Goal: Transaction & Acquisition: Purchase product/service

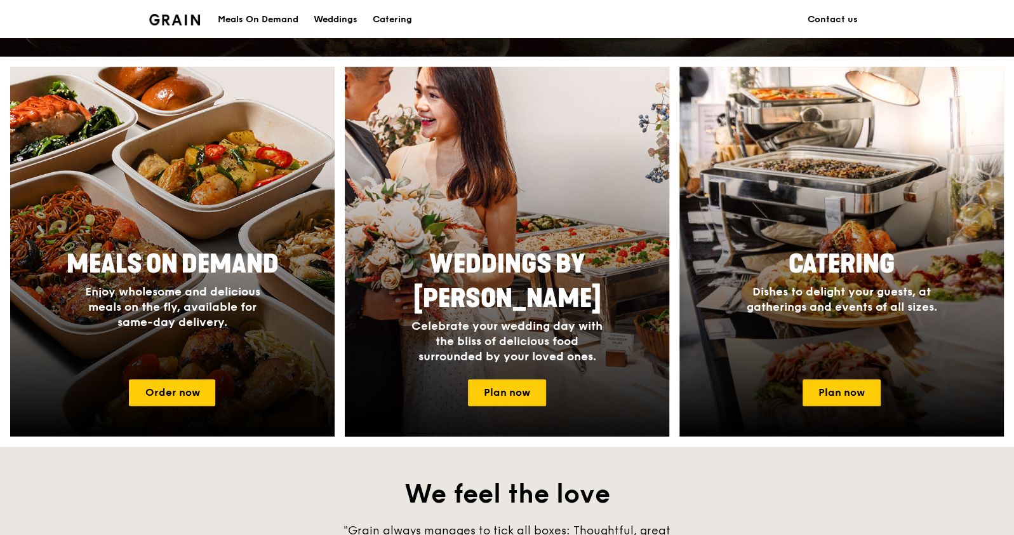
scroll to position [476, 0]
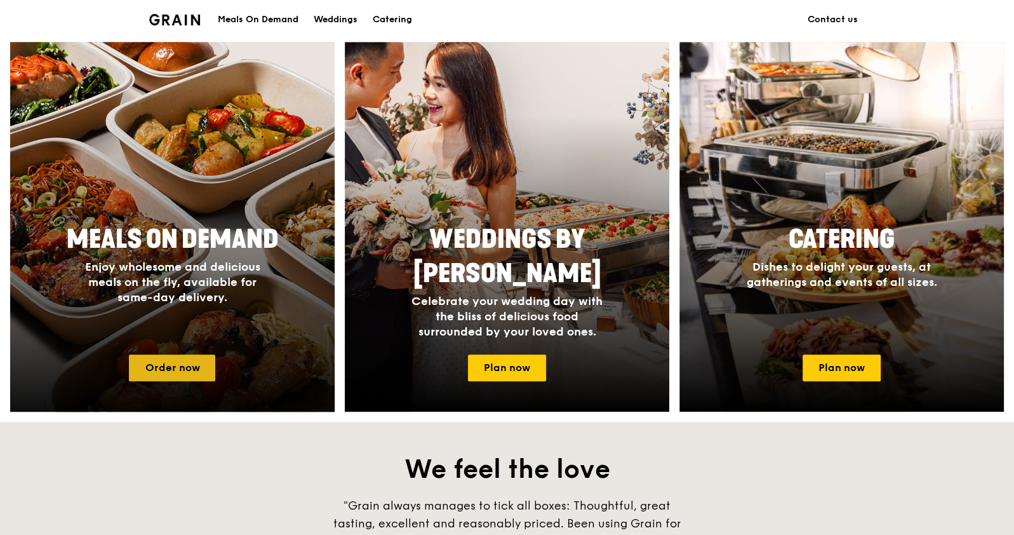
click at [201, 367] on link "Order now" at bounding box center [172, 367] width 86 height 27
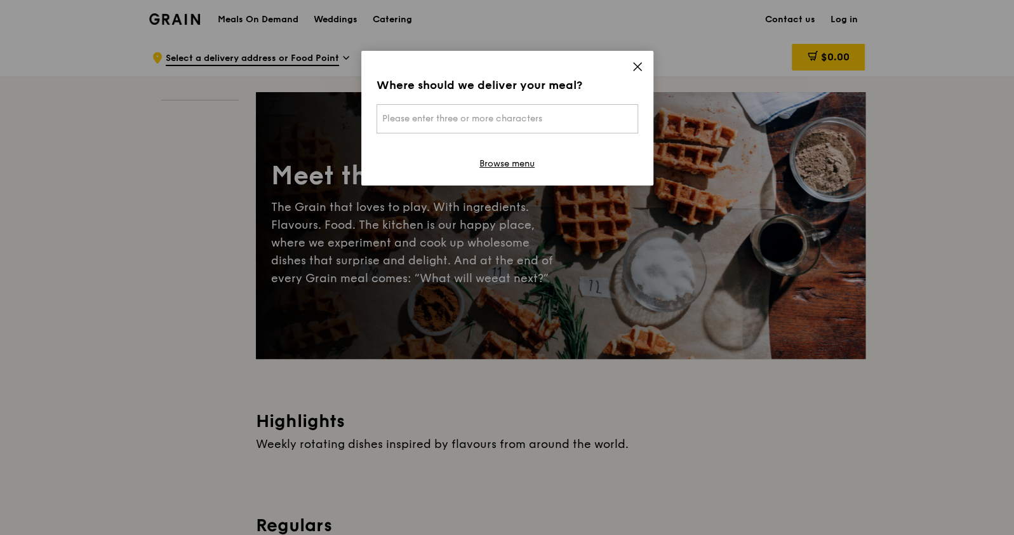
click at [639, 62] on icon at bounding box center [637, 66] width 11 height 11
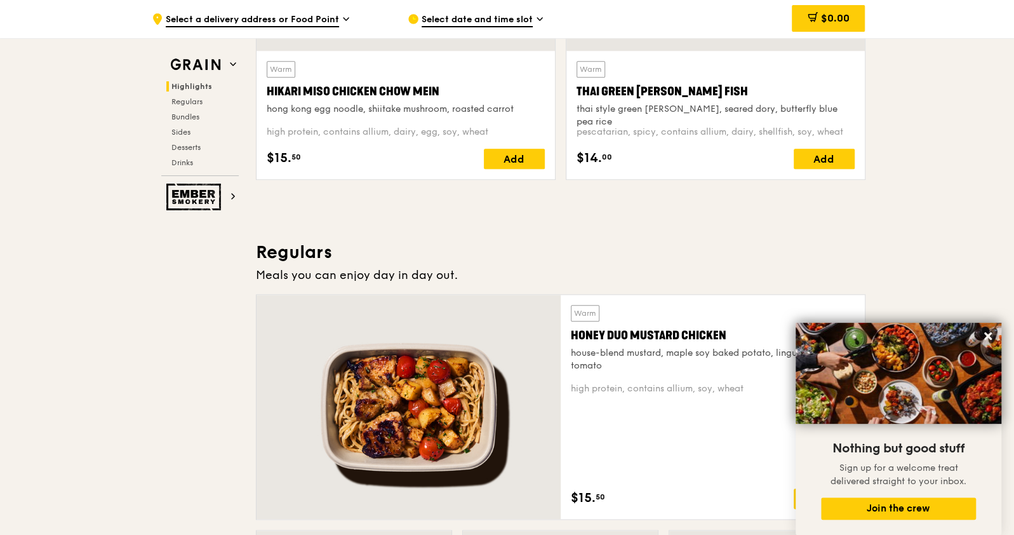
scroll to position [794, 0]
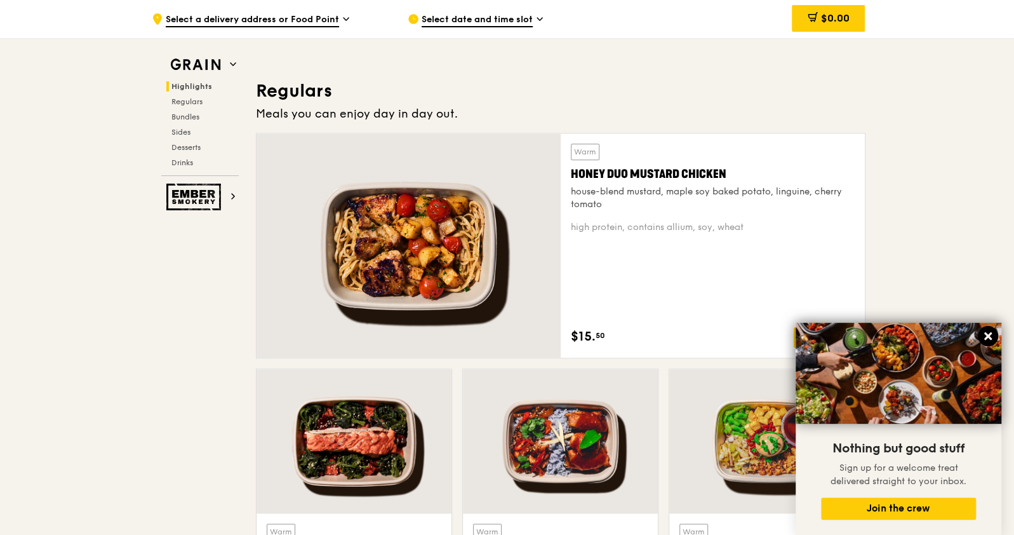
click at [985, 333] on icon at bounding box center [988, 336] width 8 height 8
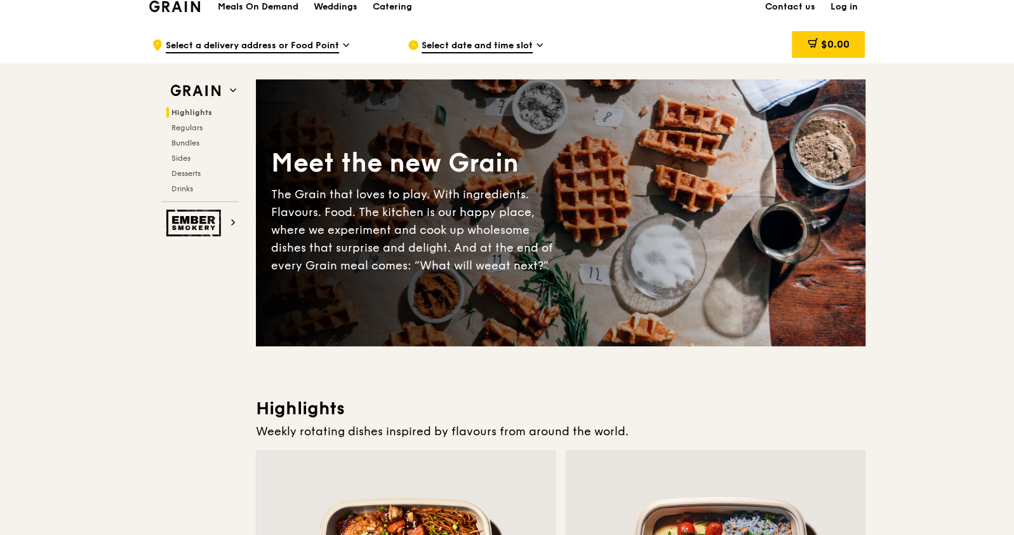
scroll to position [0, 0]
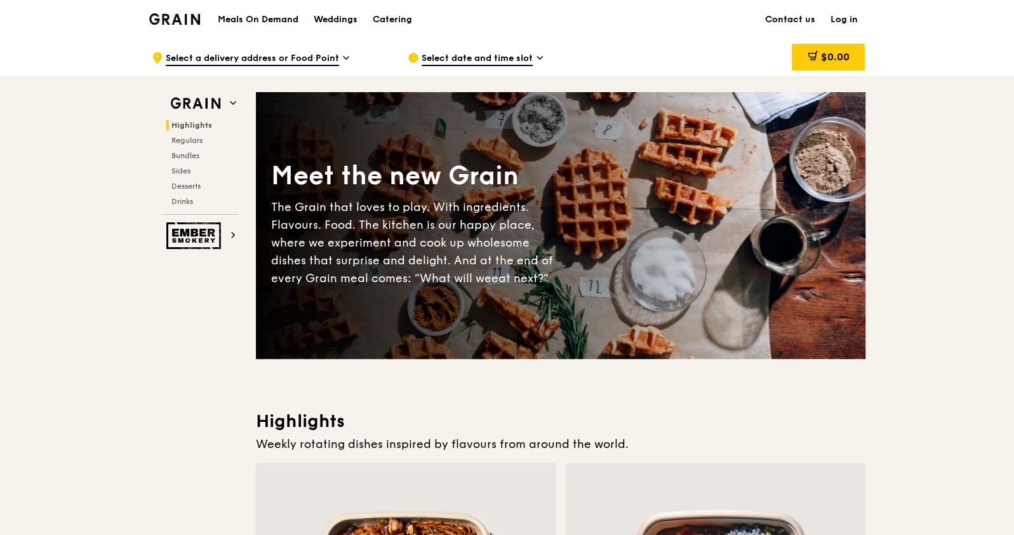
click at [308, 62] on span "Select a delivery address or Food Point" at bounding box center [252, 59] width 173 height 14
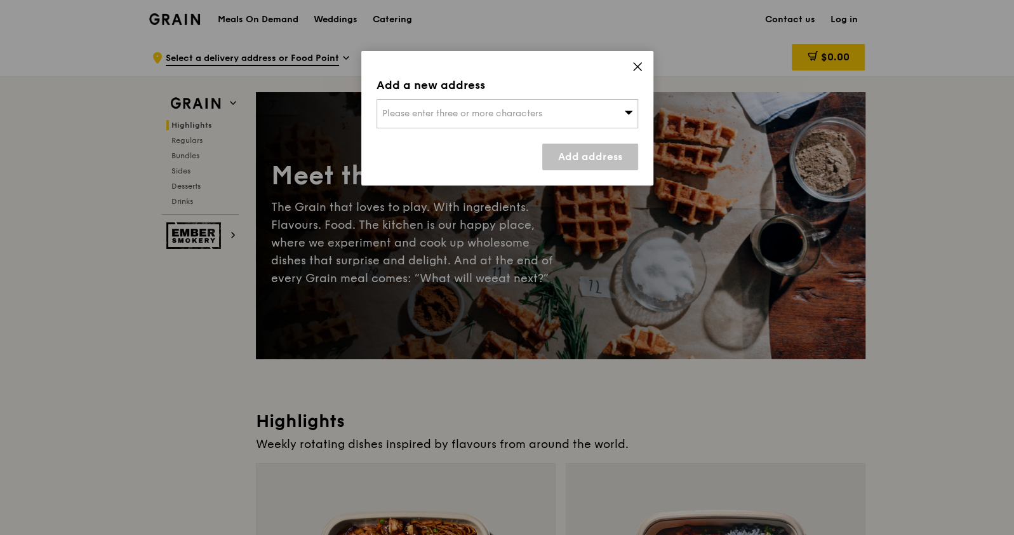
click at [434, 109] on span "Please enter three or more characters" at bounding box center [462, 113] width 160 height 11
paste input "[STREET_ADDRESS][PERSON_NAME]"
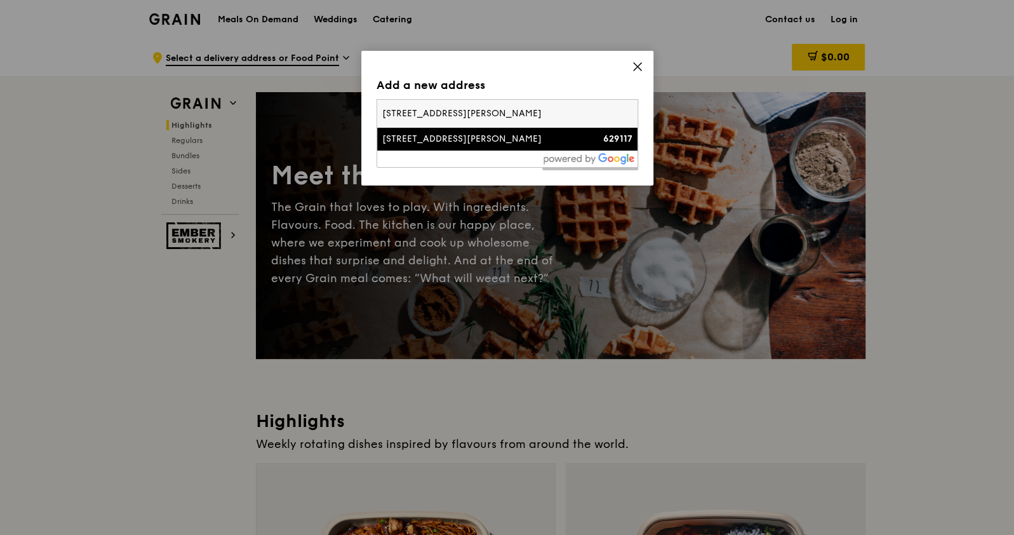
type input "[STREET_ADDRESS][PERSON_NAME]"
click at [470, 135] on div "[STREET_ADDRESS][PERSON_NAME]" at bounding box center [476, 139] width 188 height 13
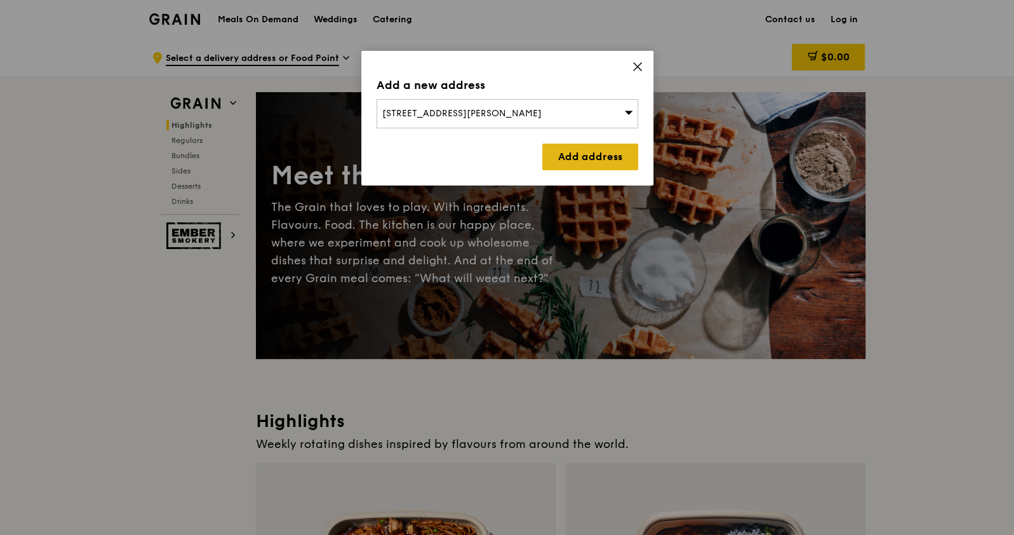
click at [590, 156] on link "Add address" at bounding box center [590, 156] width 96 height 27
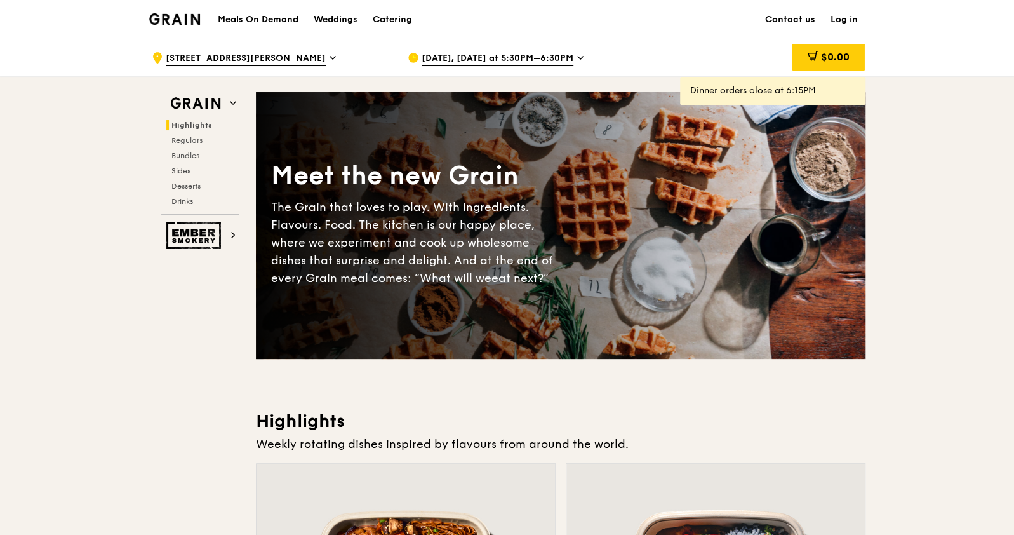
click at [517, 58] on span "[DATE], [DATE] at 5:30PM–6:30PM" at bounding box center [498, 59] width 152 height 14
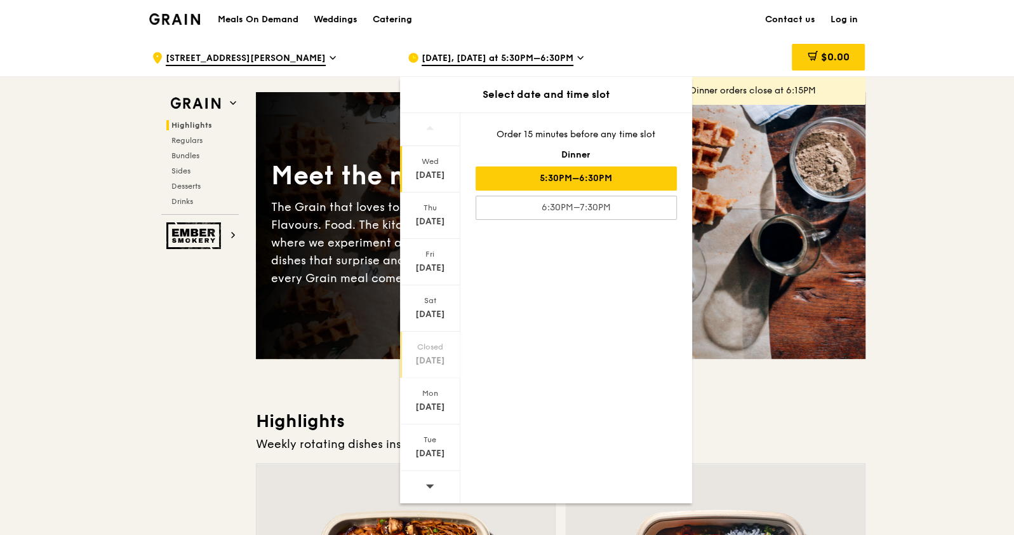
scroll to position [79, 0]
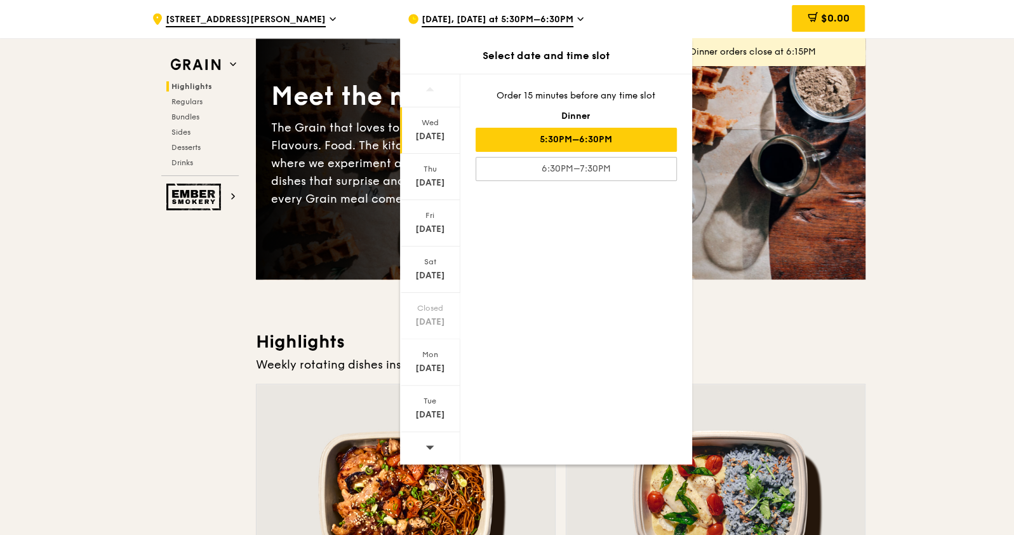
click at [427, 446] on icon at bounding box center [429, 447] width 8 height 4
click at [437, 182] on div "[DATE]" at bounding box center [430, 182] width 57 height 13
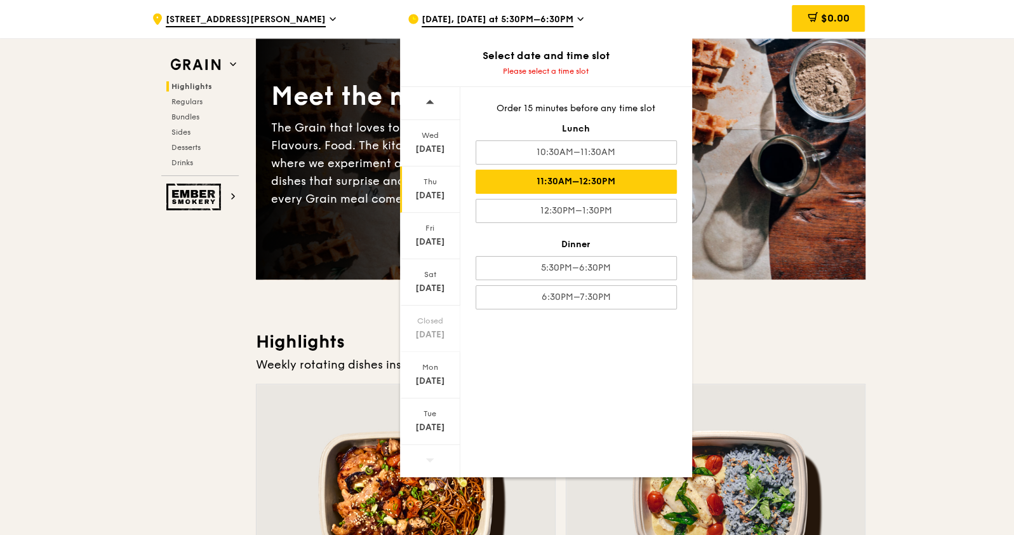
click at [639, 173] on div "11:30AM–12:30PM" at bounding box center [576, 182] width 201 height 24
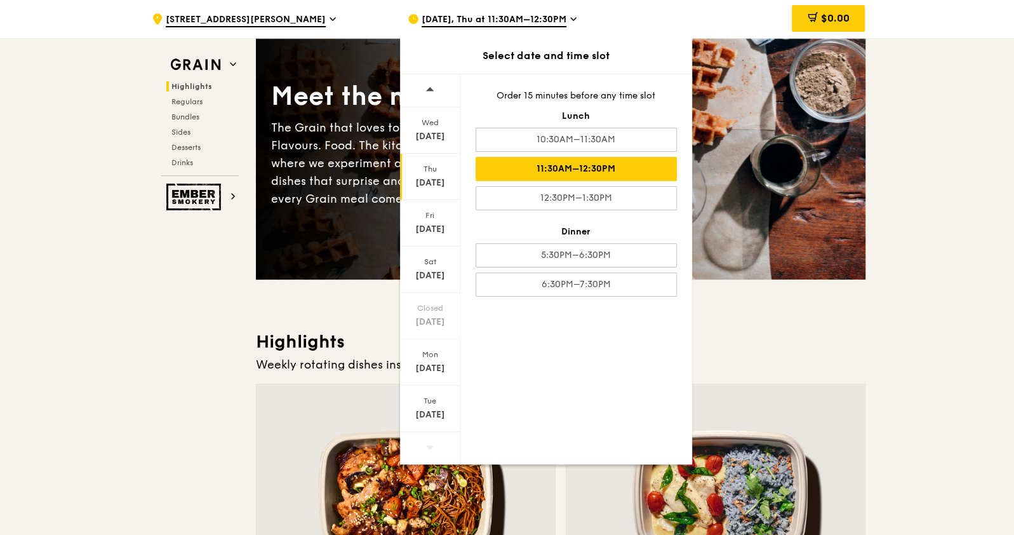
click at [441, 177] on div "[DATE]" at bounding box center [430, 182] width 57 height 13
click at [432, 180] on div "[DATE]" at bounding box center [430, 182] width 57 height 13
click at [606, 160] on div "11:30AM–12:30PM" at bounding box center [576, 169] width 201 height 24
click at [640, 168] on div "11:30AM–12:30PM" at bounding box center [576, 169] width 201 height 24
click at [570, 17] on icon at bounding box center [573, 18] width 6 height 11
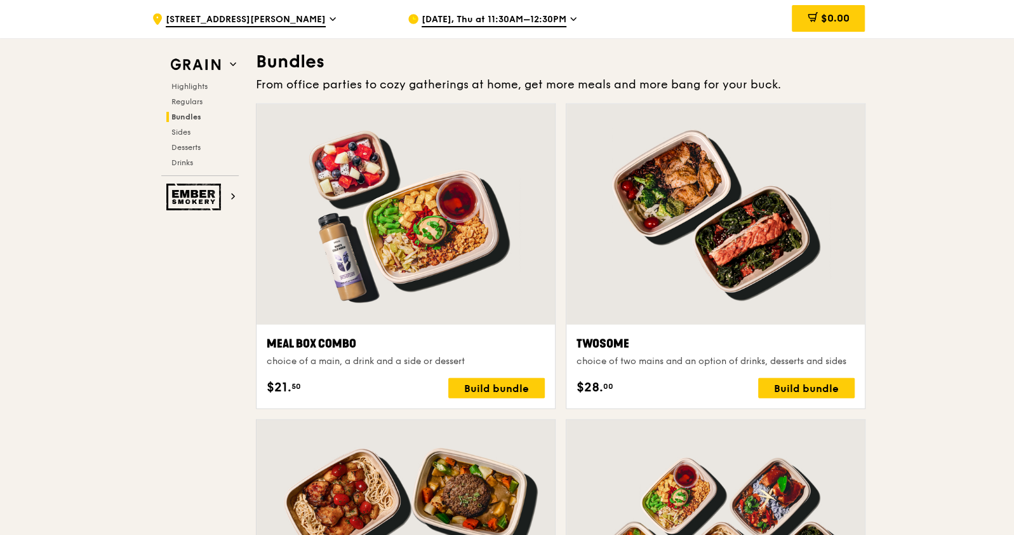
scroll to position [1760, 0]
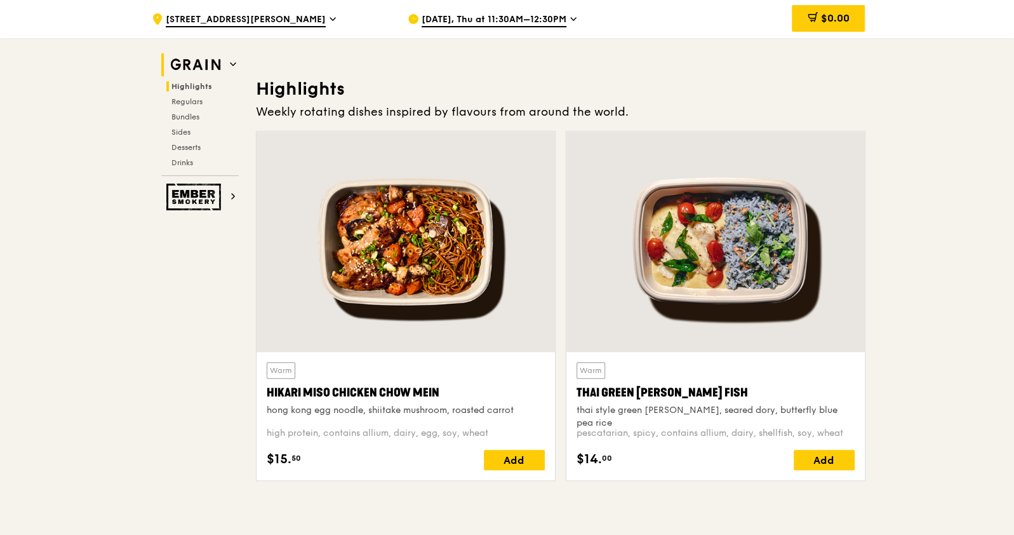
click at [232, 61] on icon at bounding box center [233, 64] width 6 height 6
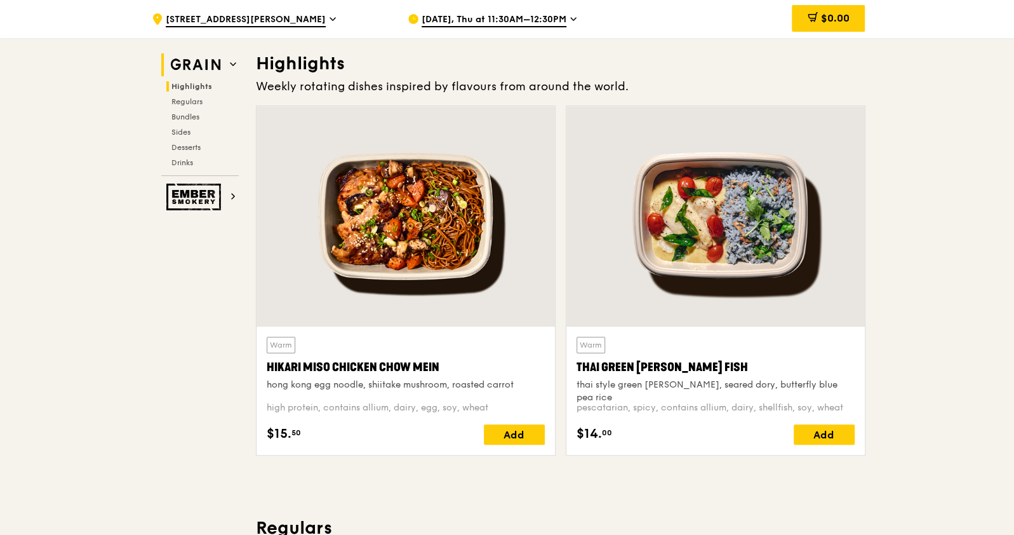
scroll to position [358, 0]
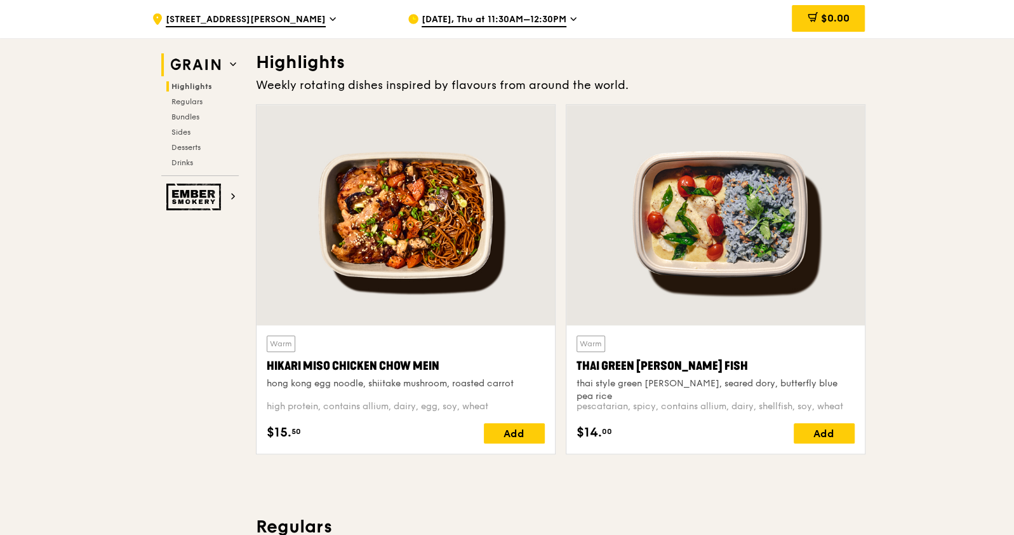
click at [194, 62] on img at bounding box center [195, 64] width 58 height 23
click at [185, 98] on span "Regulars" at bounding box center [188, 101] width 34 height 9
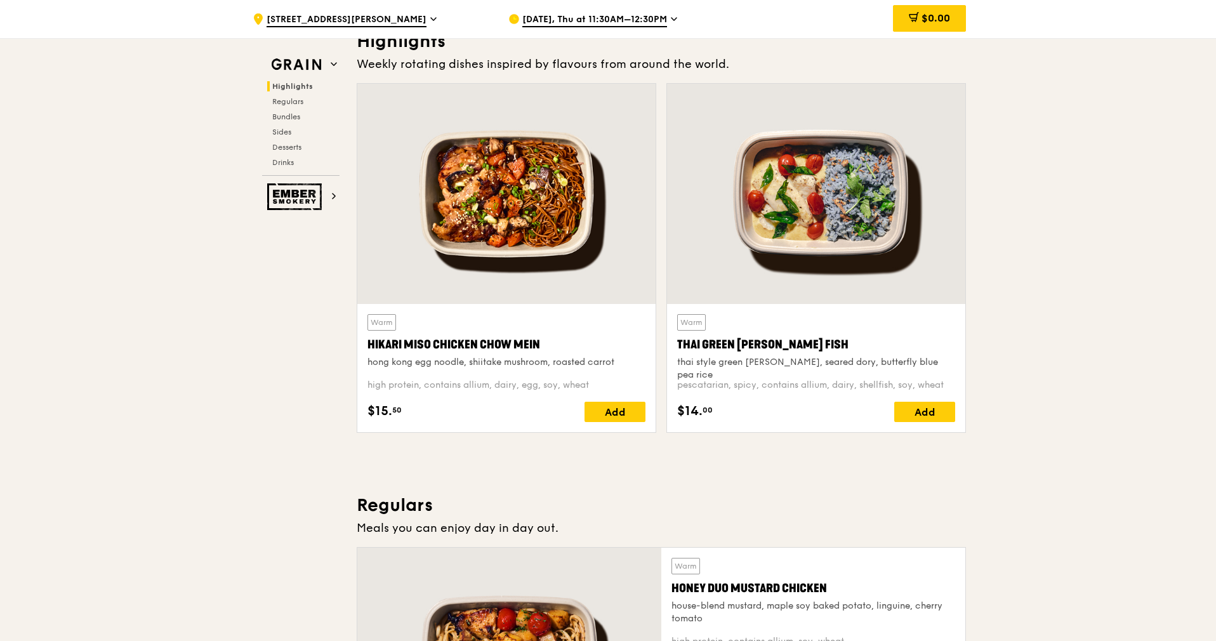
scroll to position [317, 0]
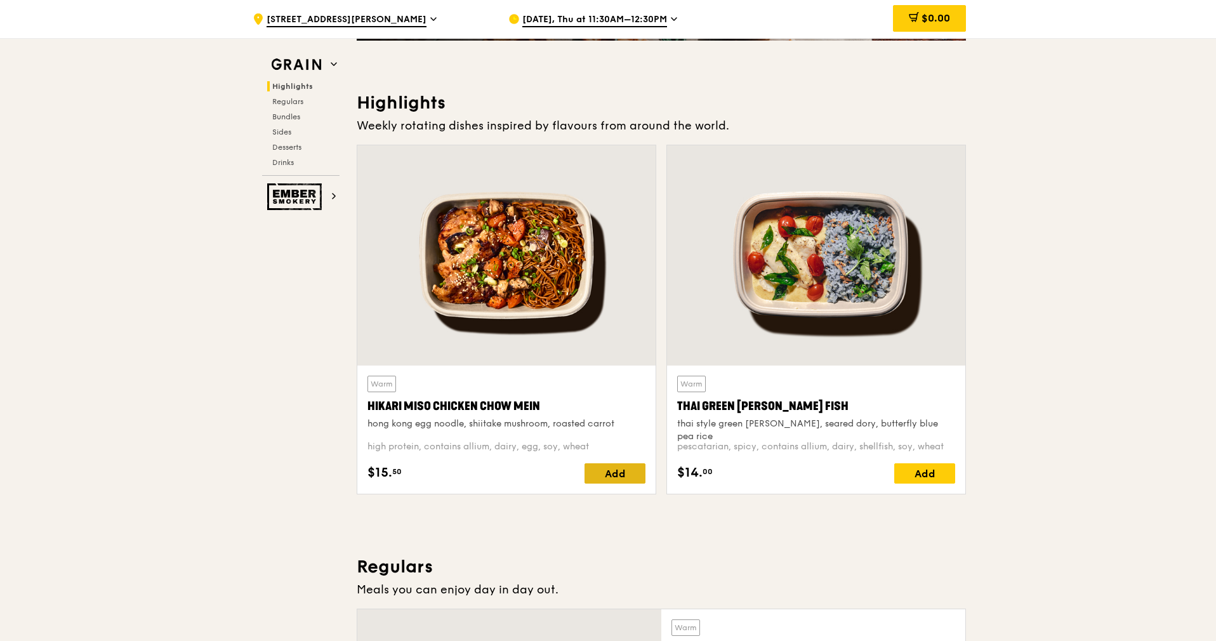
click at [630, 469] on div "Add" at bounding box center [615, 473] width 61 height 20
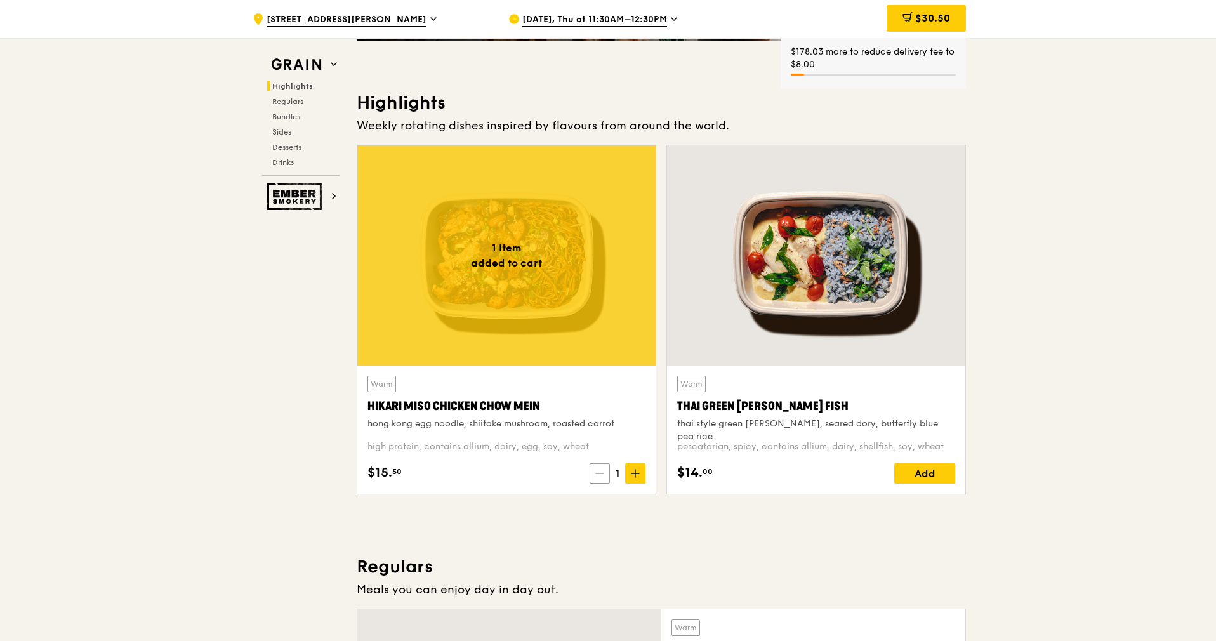
click at [597, 472] on icon at bounding box center [600, 473] width 9 height 9
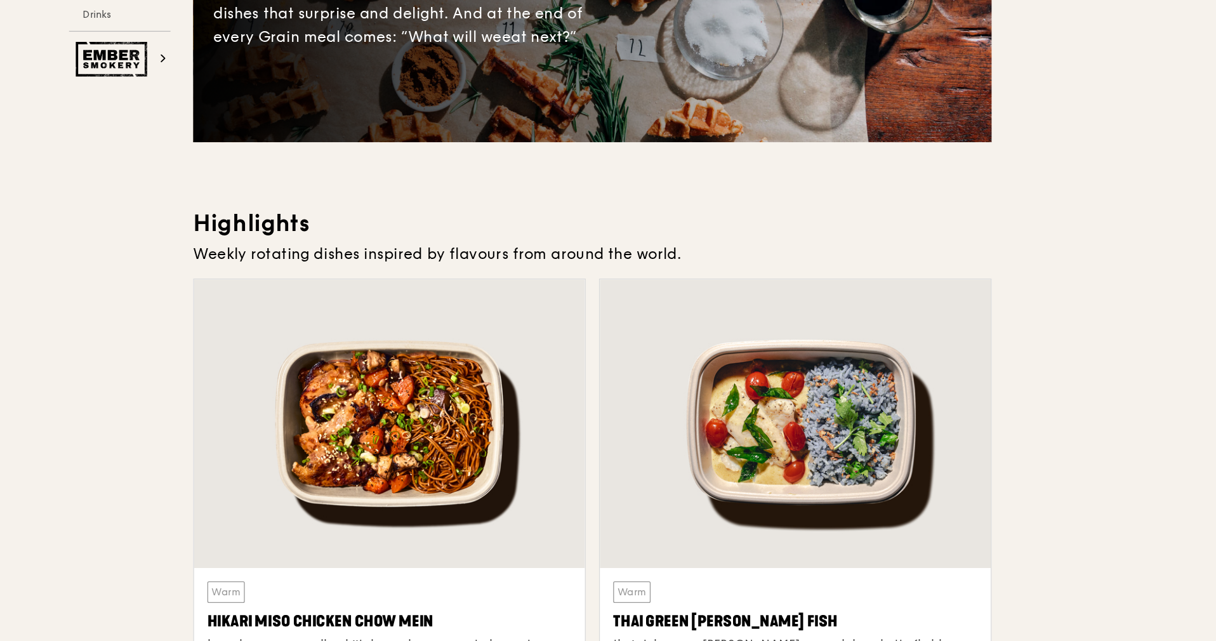
scroll to position [308, 0]
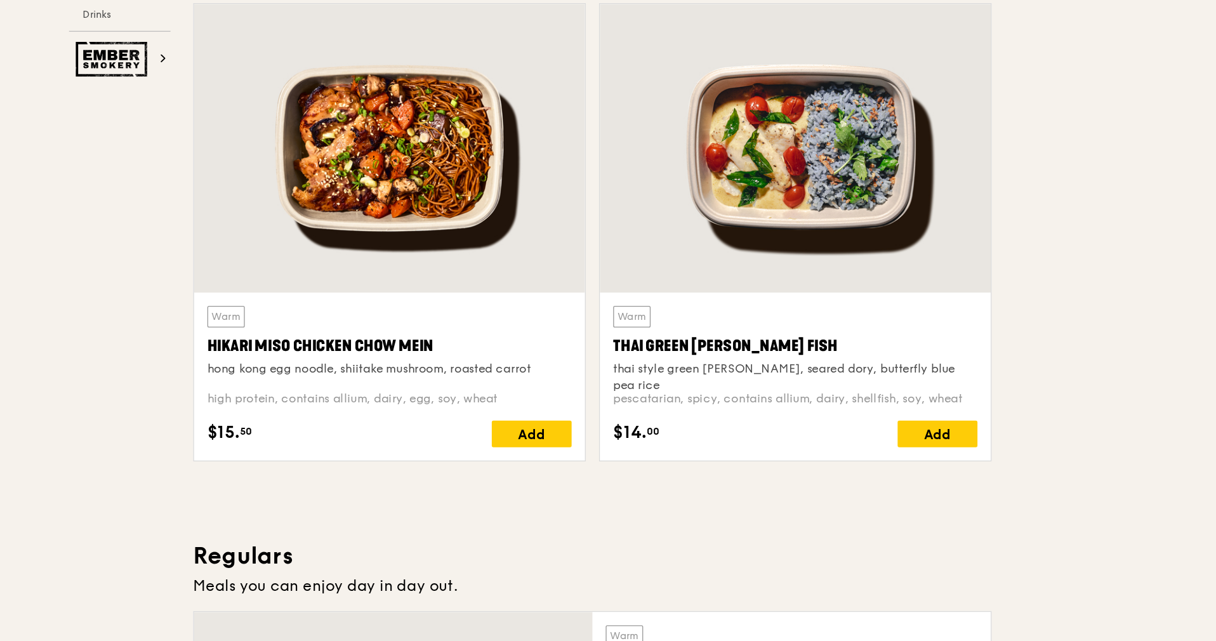
drag, startPoint x: 538, startPoint y: 411, endPoint x: 350, endPoint y: 408, distance: 188.0
copy div "Hikari Miso Chicken Chow Mein"
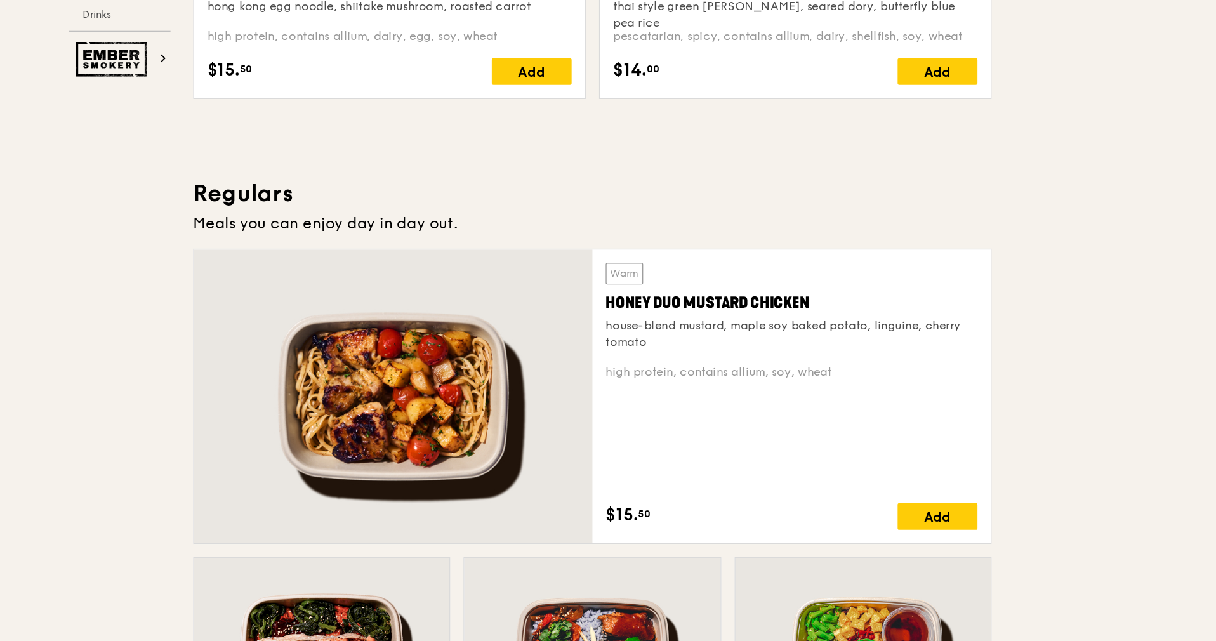
scroll to position [671, 0]
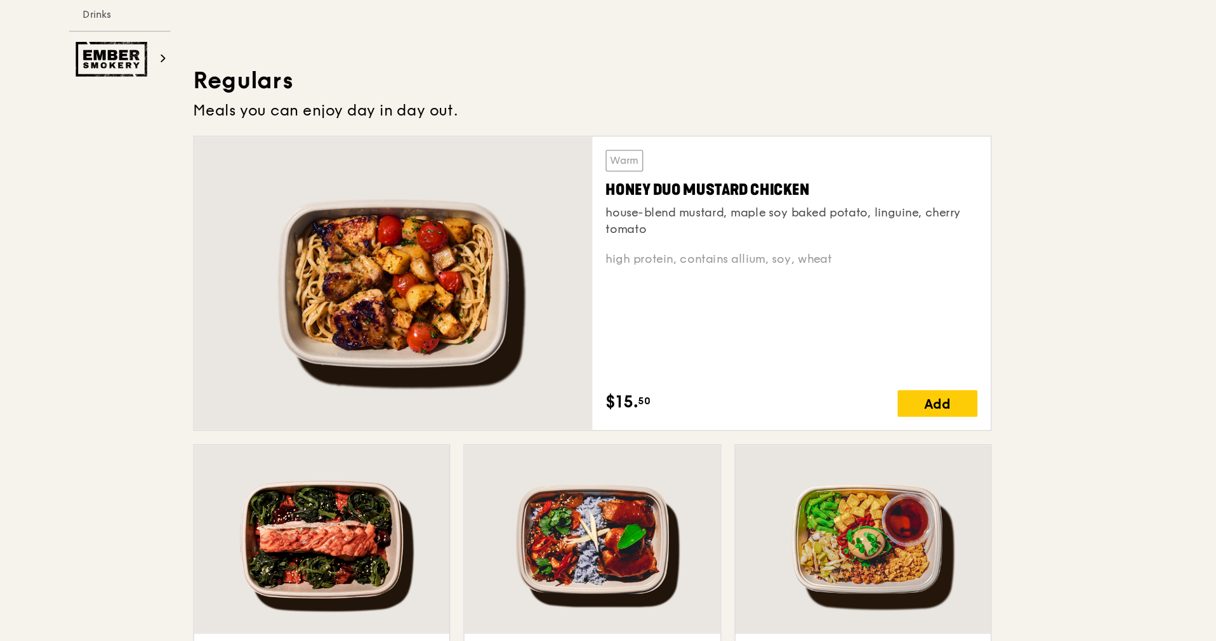
drag, startPoint x: 830, startPoint y: 295, endPoint x: 673, endPoint y: 299, distance: 157.5
click at [673, 299] on div "Honey Duo Mustard Chicken" at bounding box center [814, 297] width 284 height 18
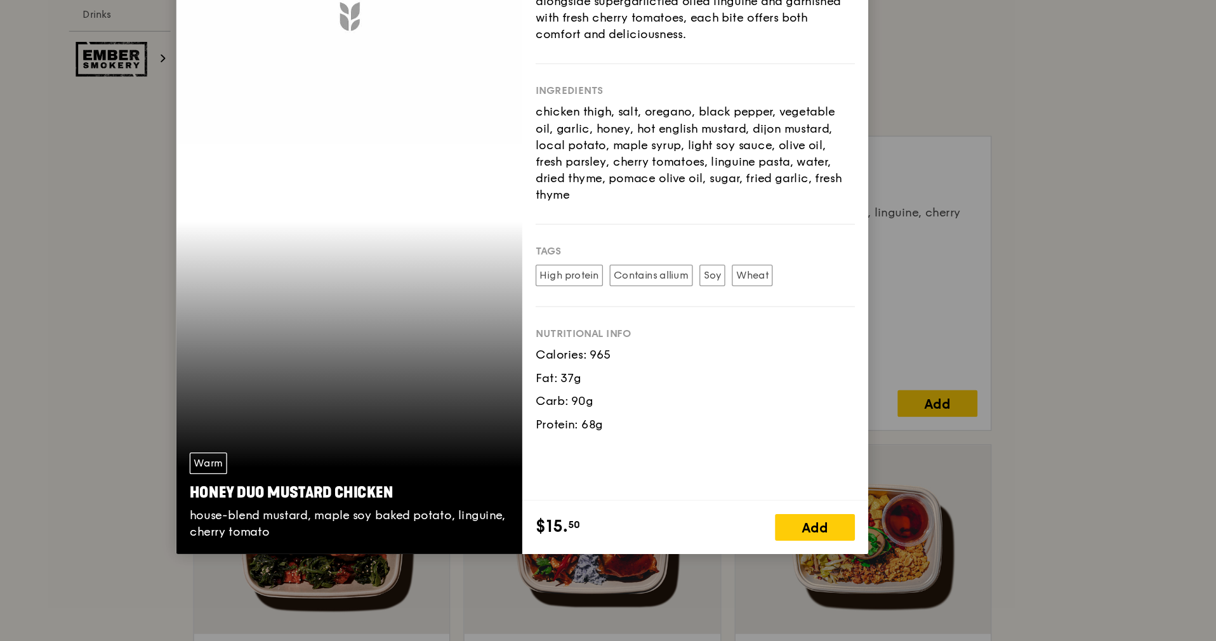
copy div "Honey Duo Mustard Chicken"
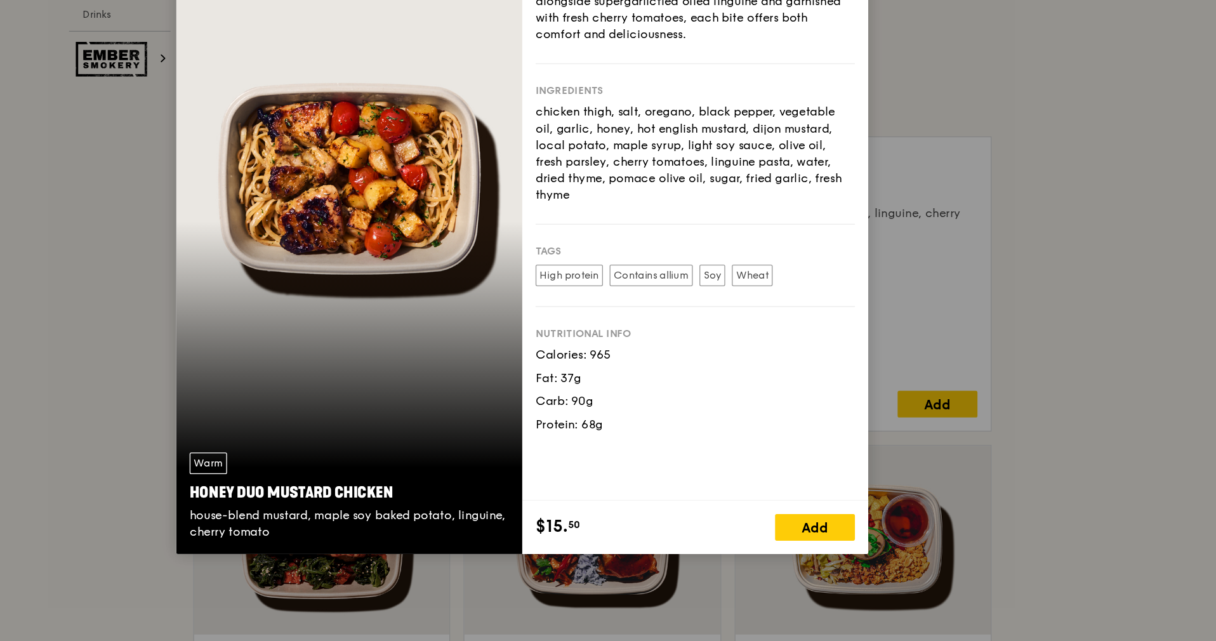
scroll to position [670, 0]
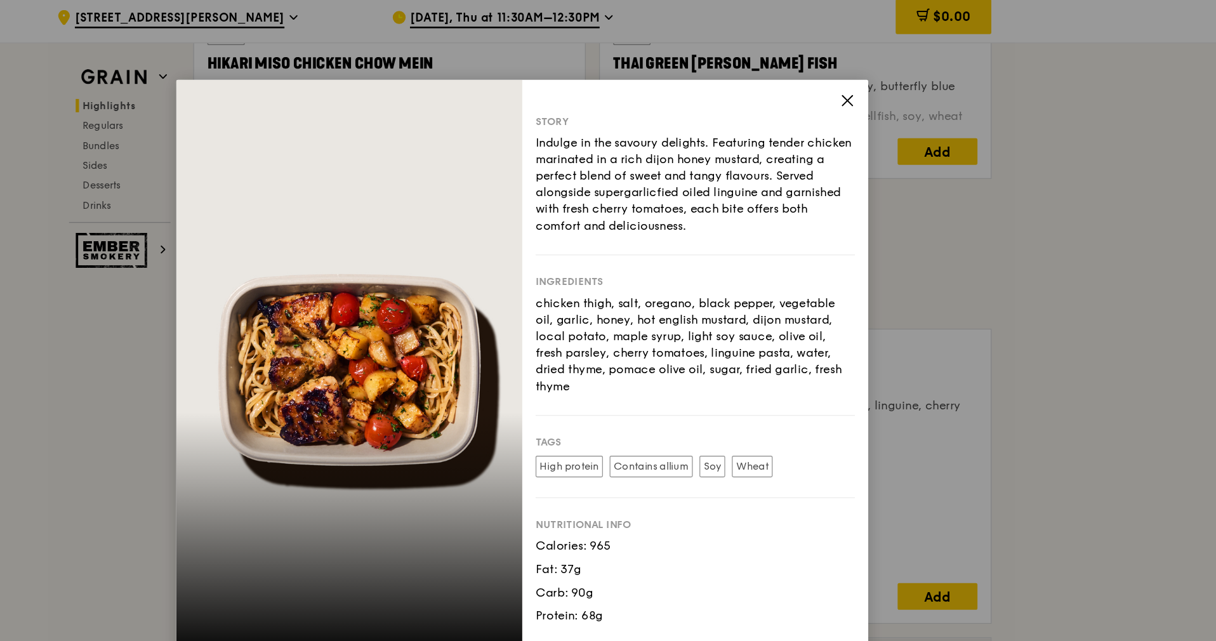
click at [851, 82] on icon at bounding box center [856, 82] width 11 height 11
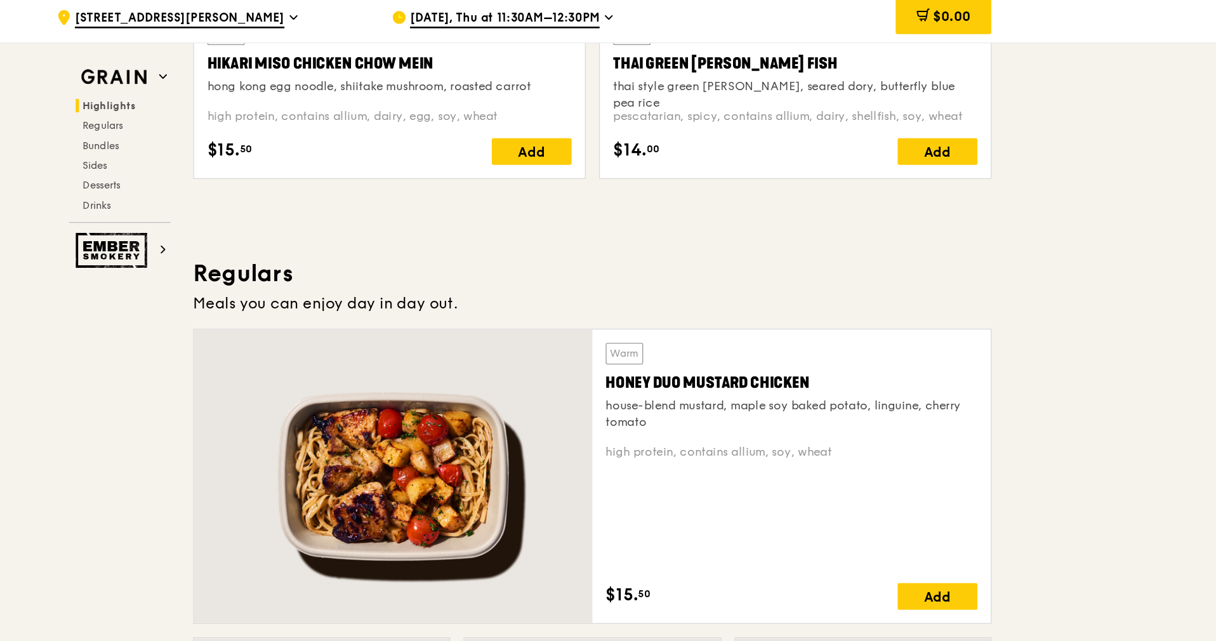
drag, startPoint x: 788, startPoint y: 295, endPoint x: 672, endPoint y: 299, distance: 115.6
click at [672, 299] on div "Honey Duo Mustard Chicken" at bounding box center [814, 298] width 284 height 18
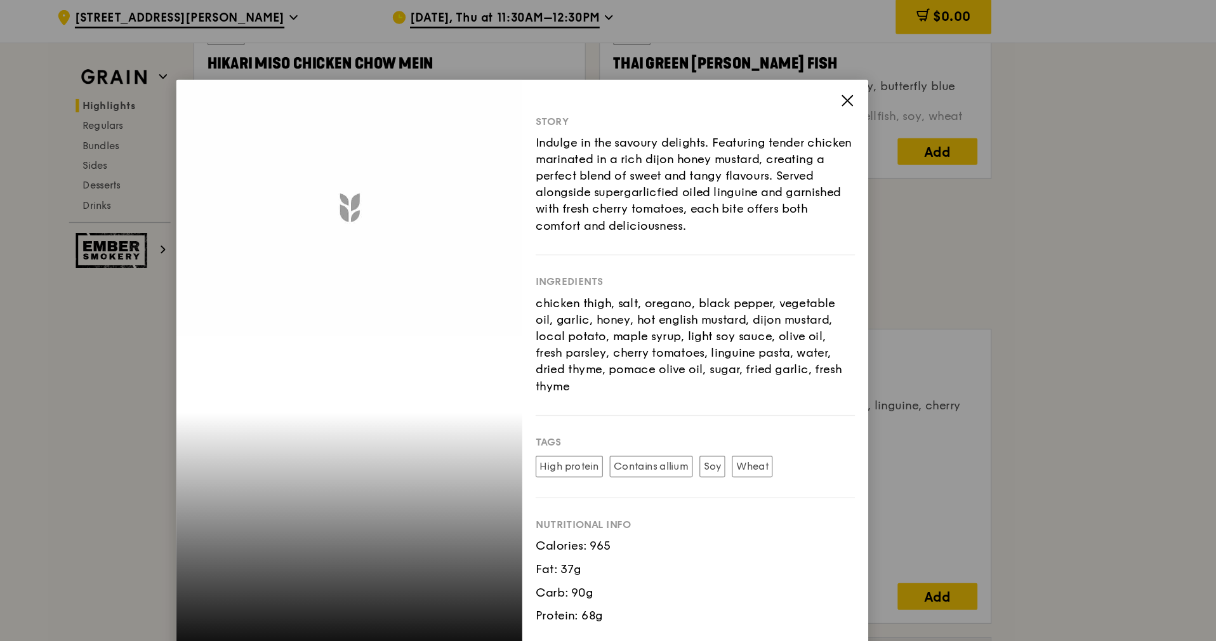
copy div "Honey Duo Mustard Chicken"
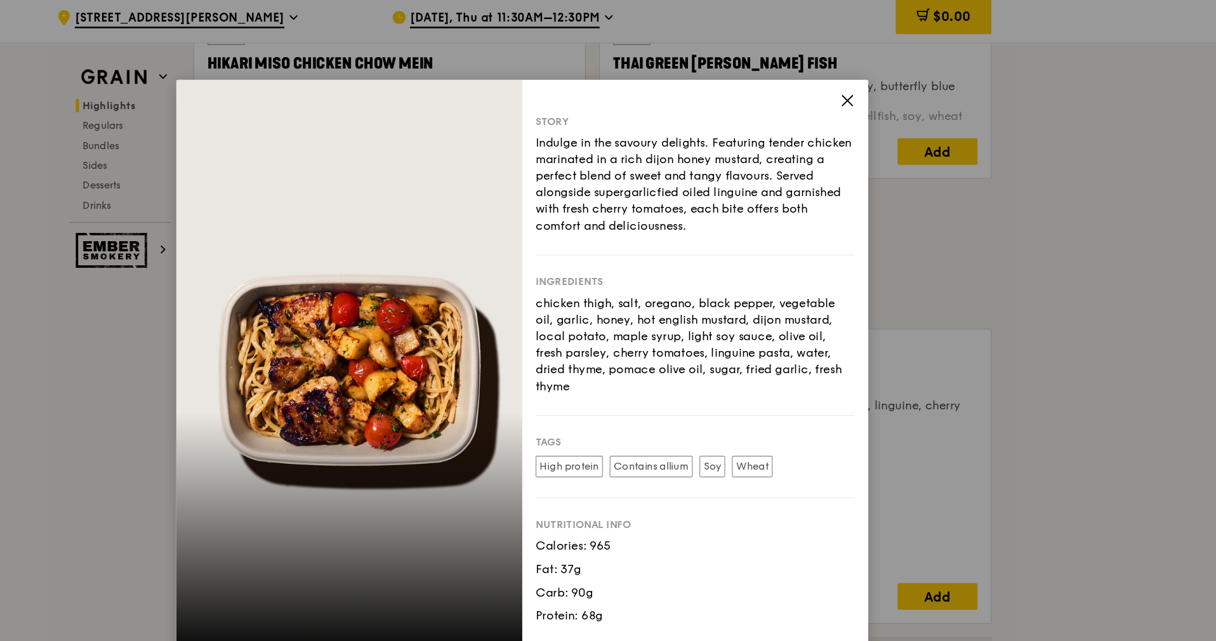
click at [857, 80] on icon at bounding box center [856, 82] width 11 height 11
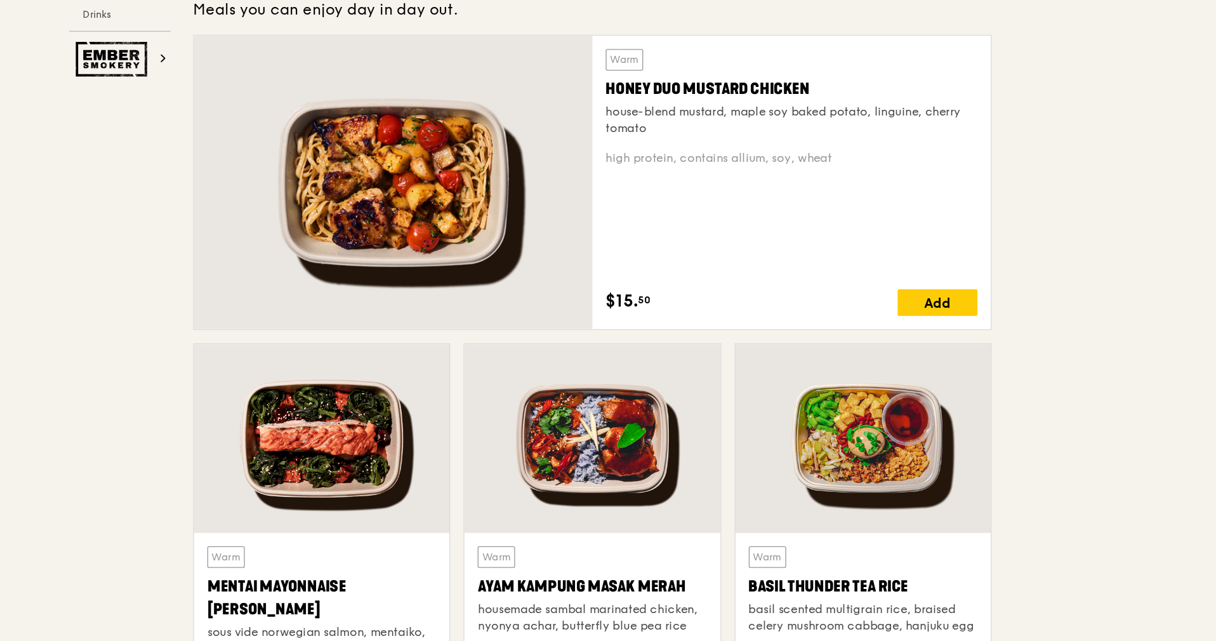
scroll to position [961, 0]
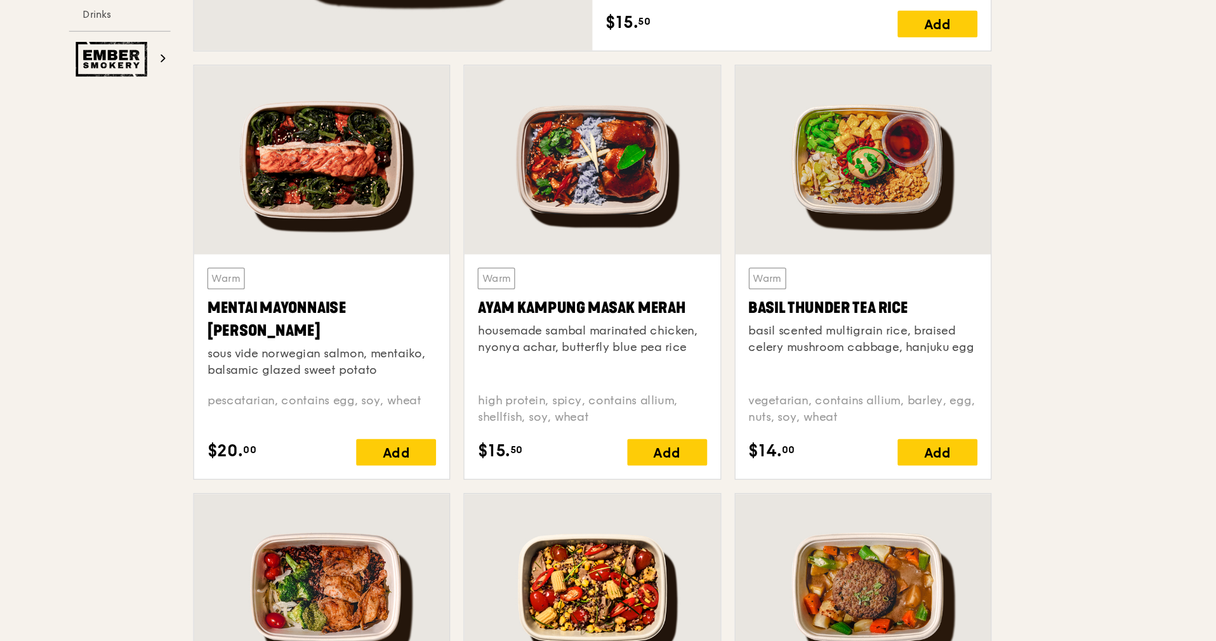
drag, startPoint x: 735, startPoint y: 386, endPoint x: 575, endPoint y: 385, distance: 159.4
click at [575, 385] on div "Ayam Kampung Masak Merah" at bounding box center [661, 387] width 175 height 18
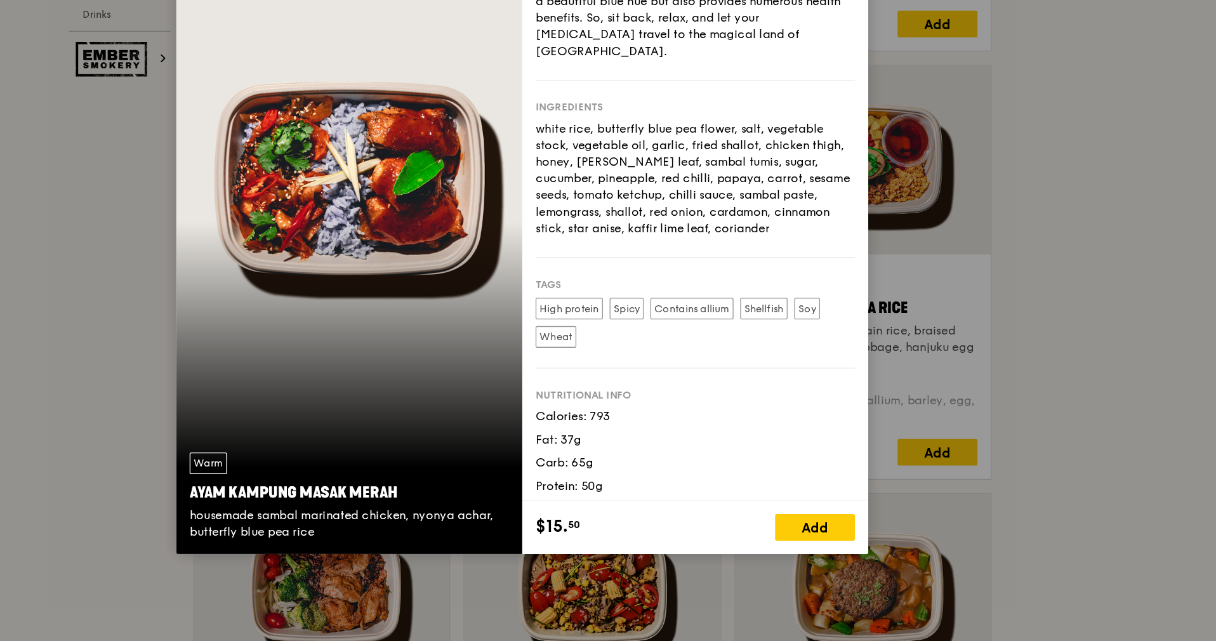
copy div "Ayam Kampung Masak Merah"
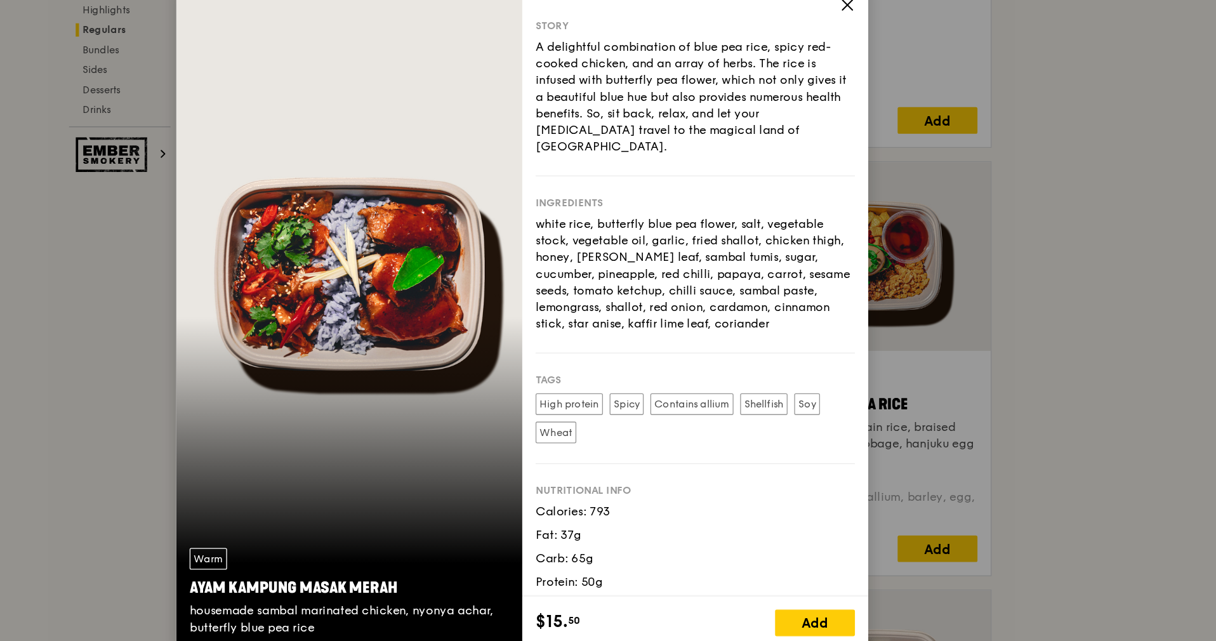
click at [860, 86] on icon at bounding box center [857, 83] width 8 height 8
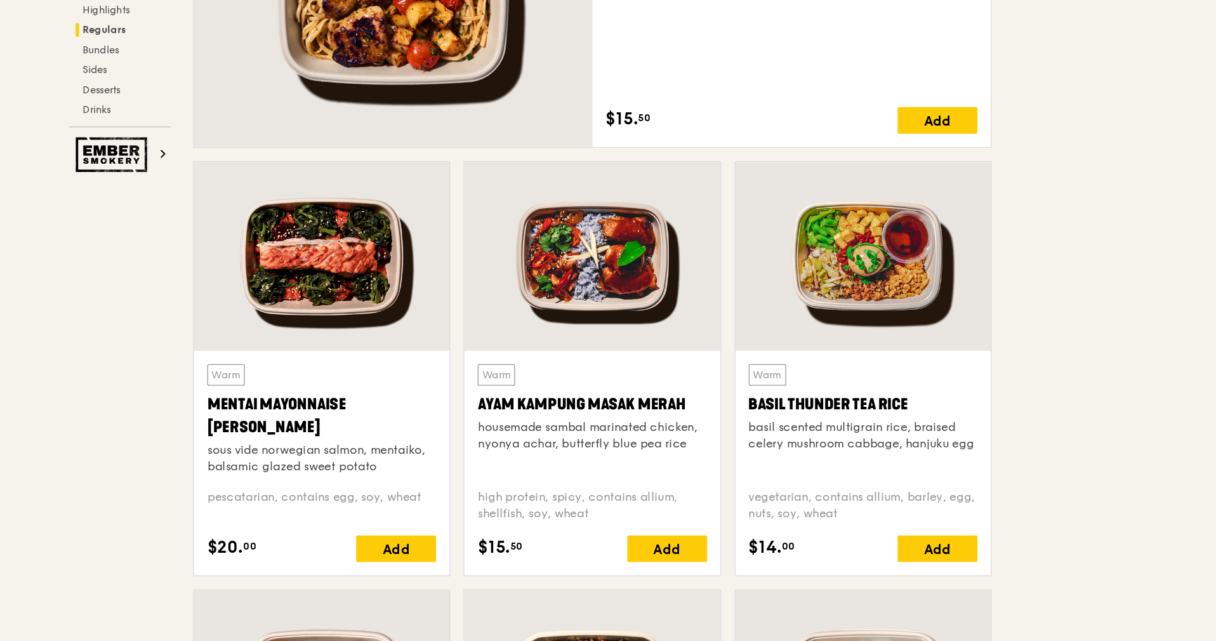
drag, startPoint x: 727, startPoint y: 389, endPoint x: 565, endPoint y: 393, distance: 162.0
click at [565, 393] on div "Warm Ayam [GEOGRAPHIC_DATA] housemade sambal marinated chicken, nyonya achar, b…" at bounding box center [661, 432] width 195 height 171
copy div "Ayam Kampung Masak Merah"
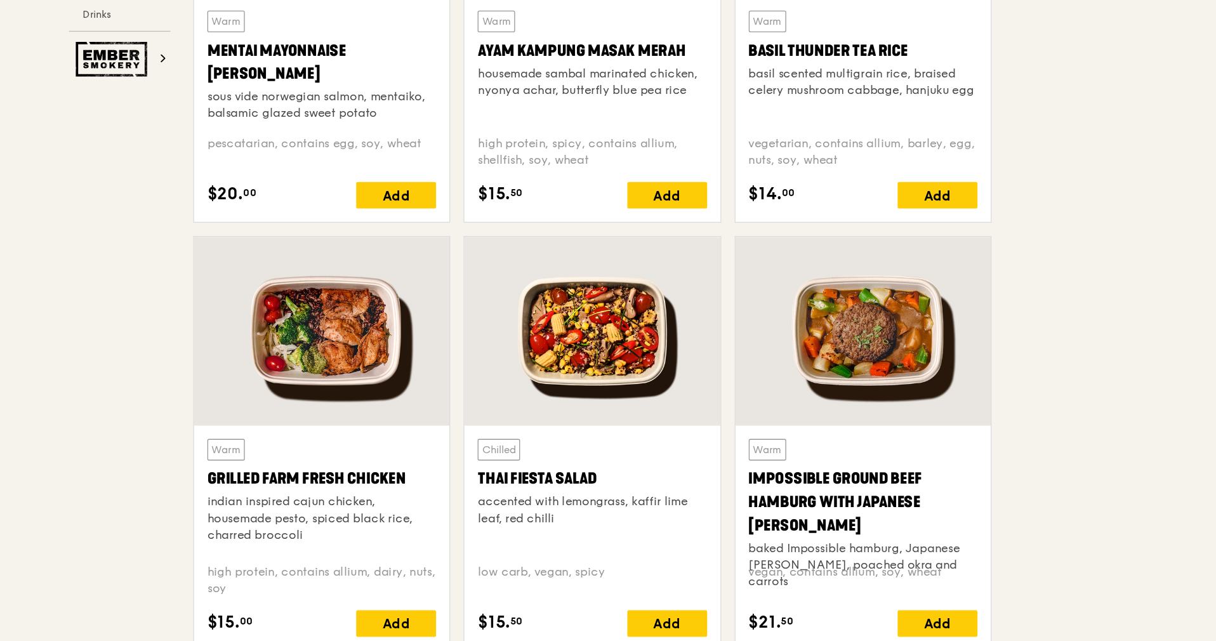
scroll to position [1178, 0]
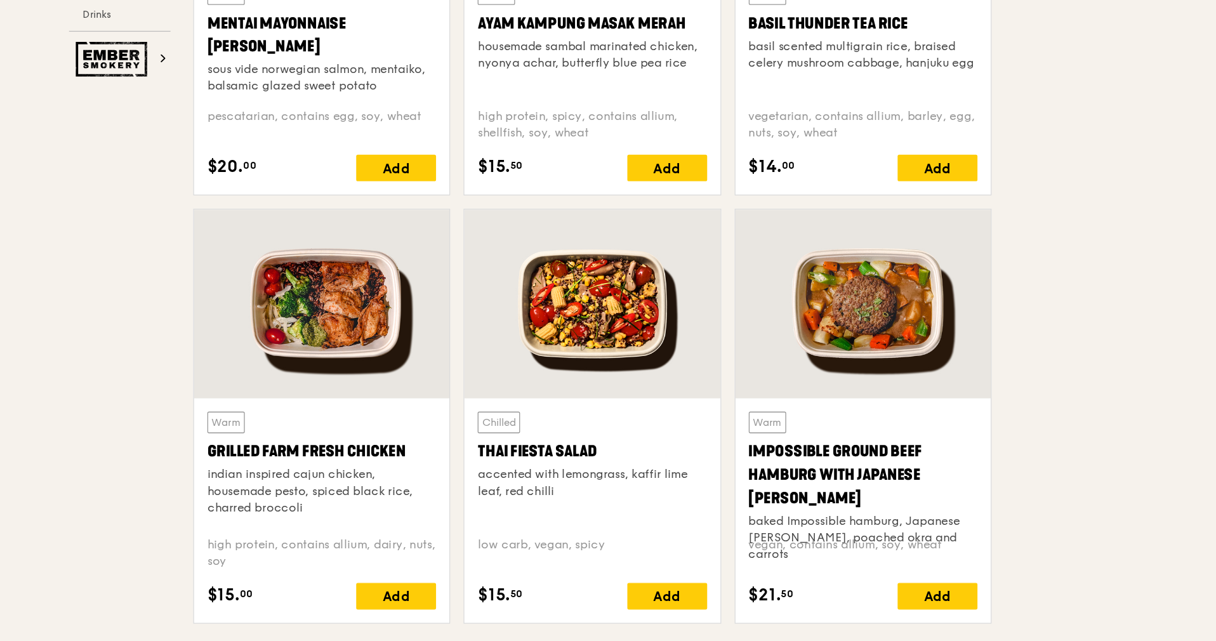
click at [441, 399] on div at bounding box center [454, 384] width 195 height 144
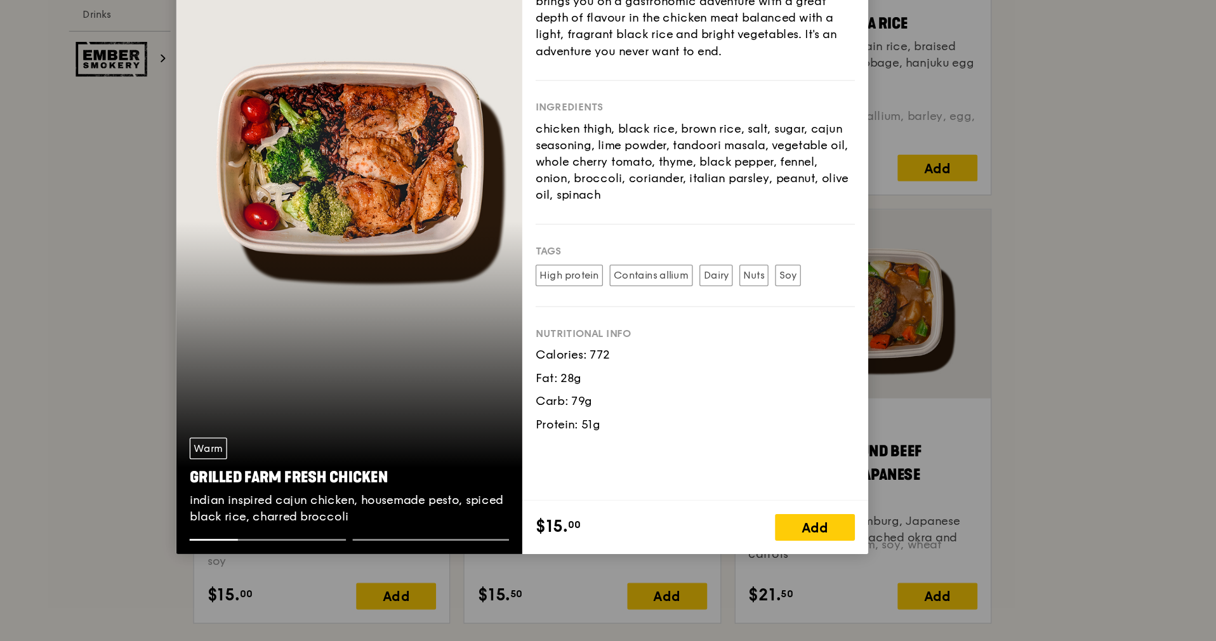
scroll to position [1177, 0]
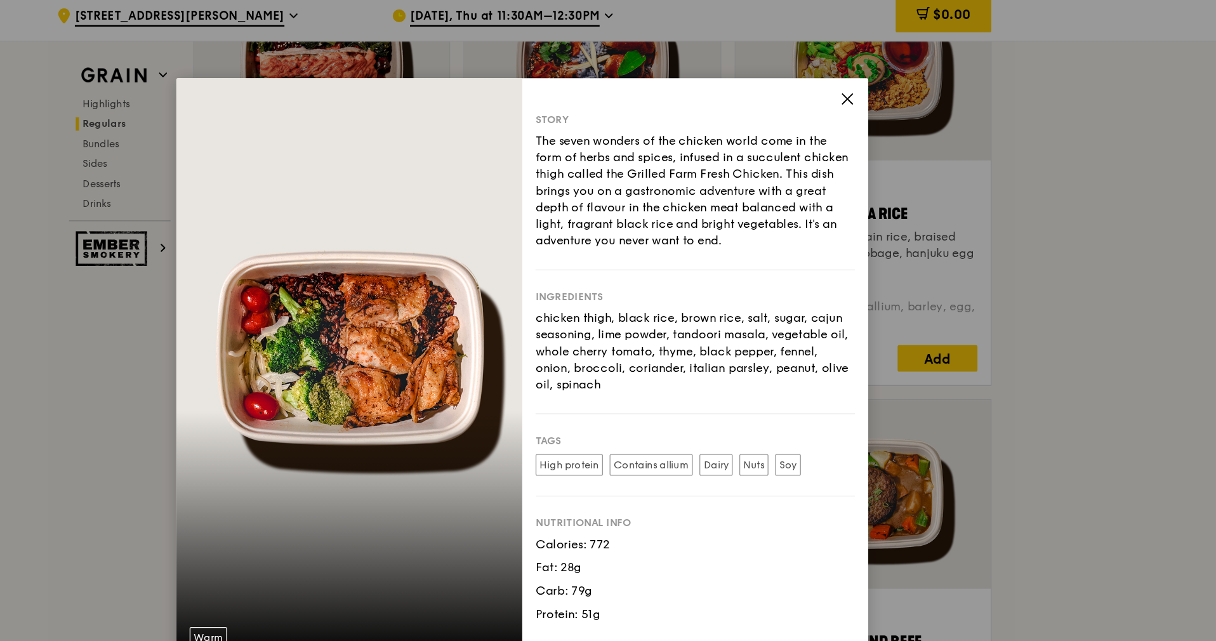
click at [855, 84] on icon at bounding box center [857, 83] width 8 height 8
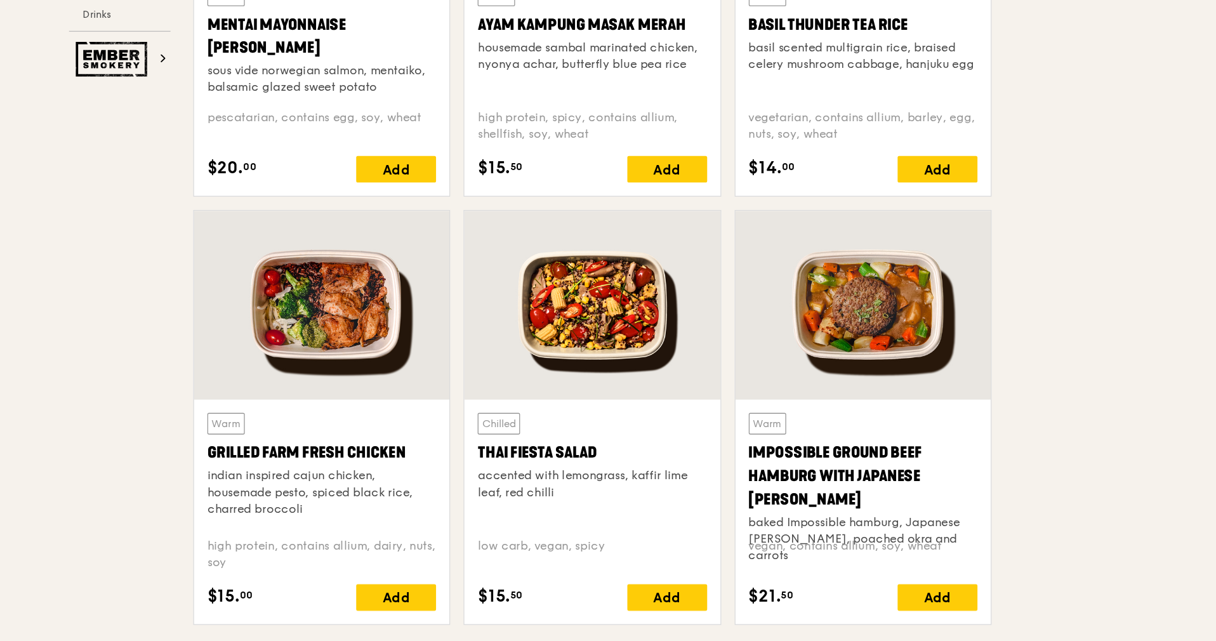
drag, startPoint x: 391, startPoint y: 496, endPoint x: 522, endPoint y: 496, distance: 130.8
click at [522, 496] on div "Warm Grilled Farm Fresh Chicken indian inspired cajun chicken, housemade pesto,…" at bounding box center [454, 541] width 195 height 171
copy div "Grilled Farm Fresh Chicken"
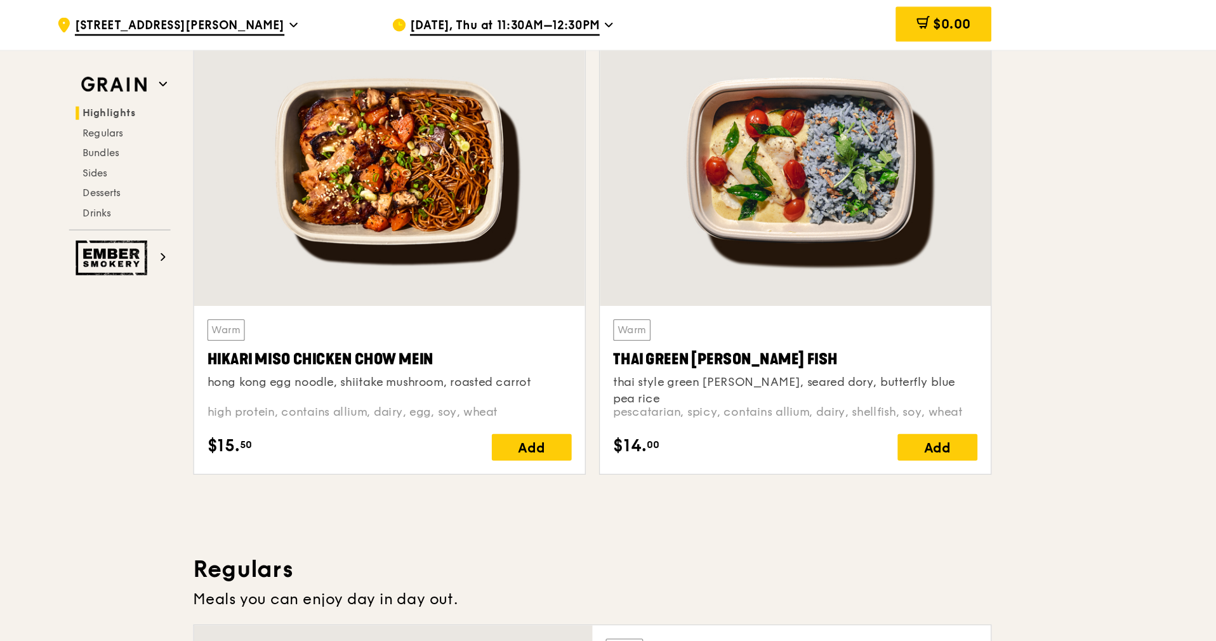
scroll to position [377, 0]
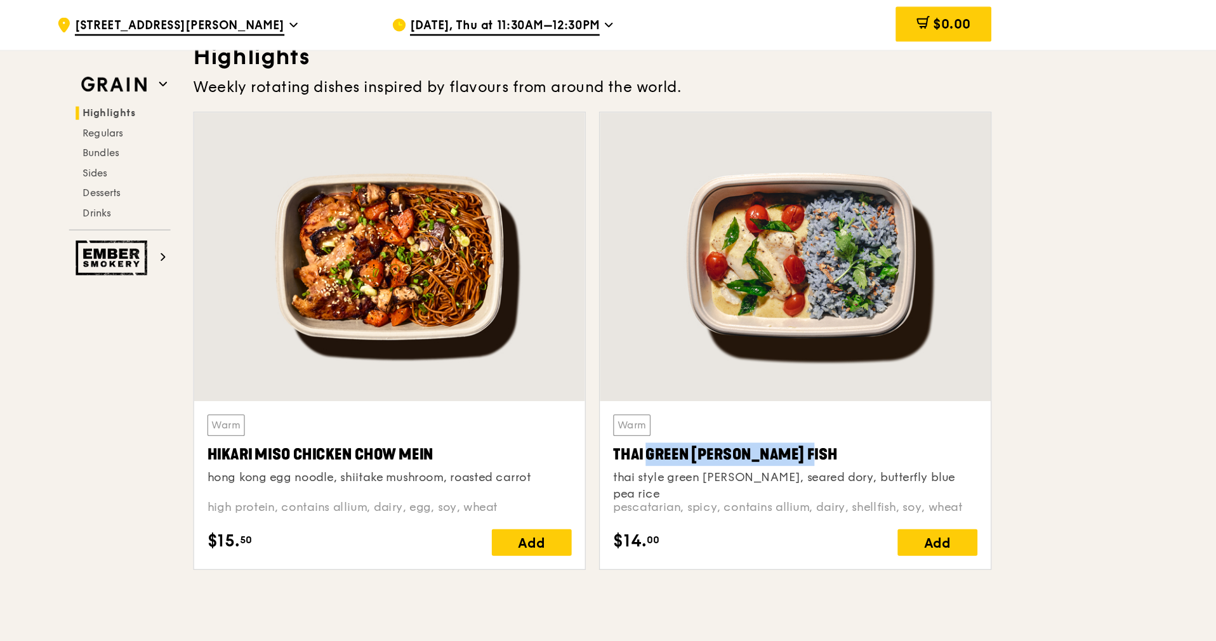
drag, startPoint x: 677, startPoint y: 349, endPoint x: 797, endPoint y: 346, distance: 120.7
click at [797, 346] on div "Thai Green [PERSON_NAME] Fish" at bounding box center [816, 347] width 278 height 18
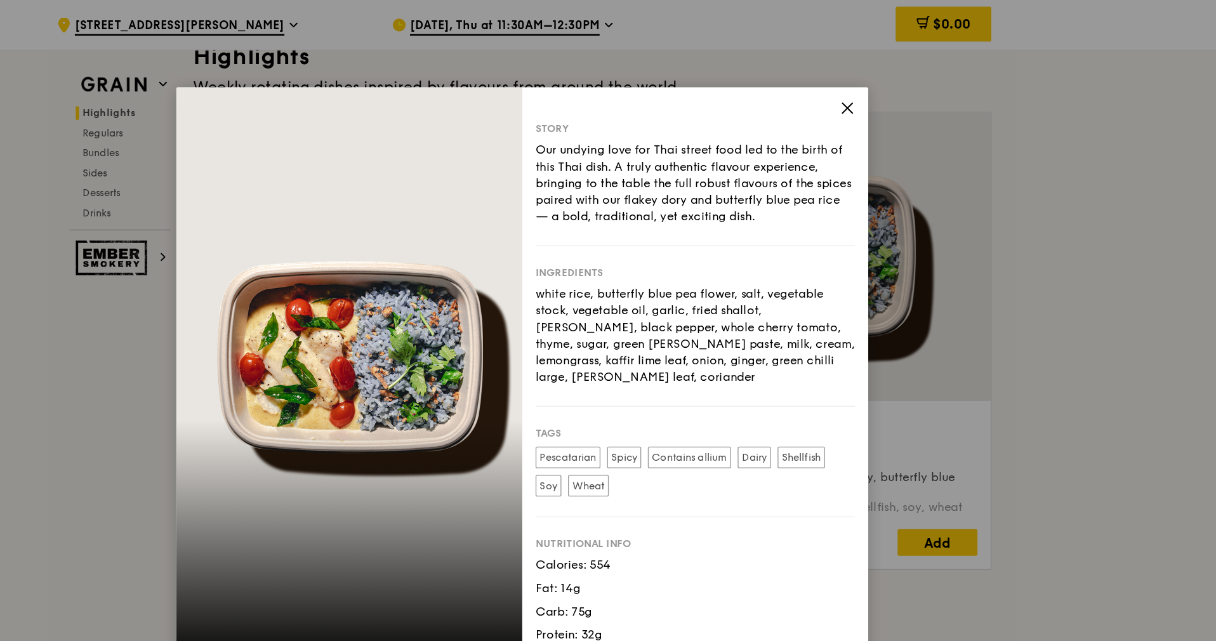
copy div "Thai Green [PERSON_NAME] Fish"
click at [858, 83] on icon at bounding box center [856, 82] width 11 height 11
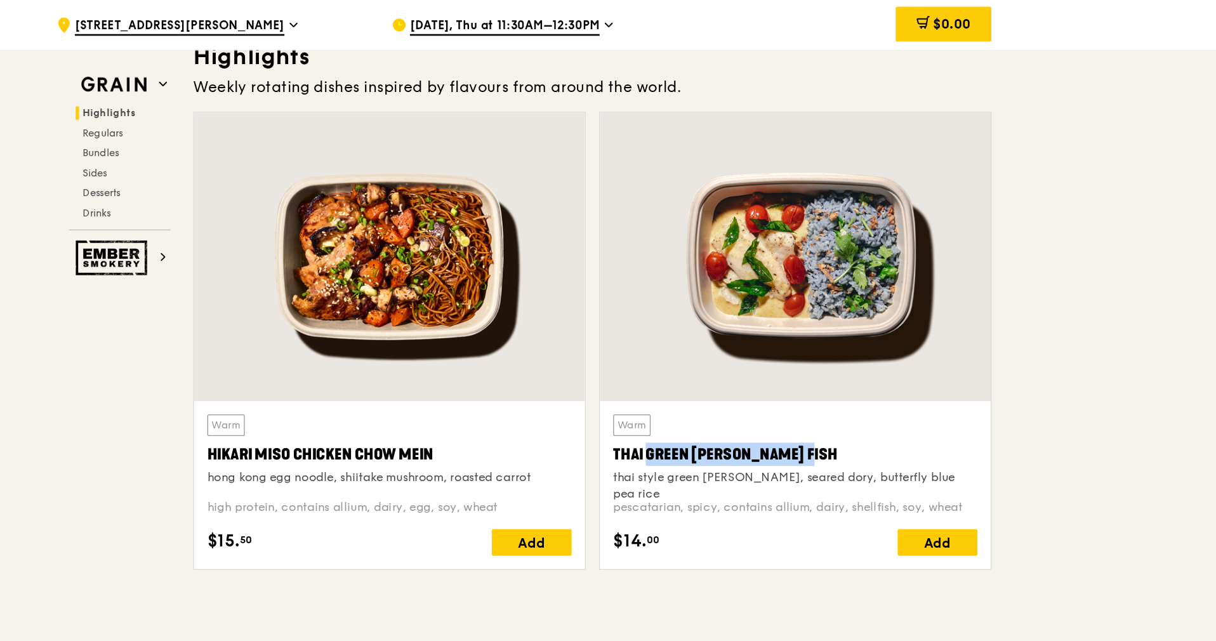
drag, startPoint x: 769, startPoint y: 347, endPoint x: 666, endPoint y: 349, distance: 102.9
click at [667, 349] on div "Warm Thai Green [PERSON_NAME] Fish thai style green [PERSON_NAME], seared dory,…" at bounding box center [817, 260] width 300 height 350
copy div "Thai Green [PERSON_NAME] Fish"
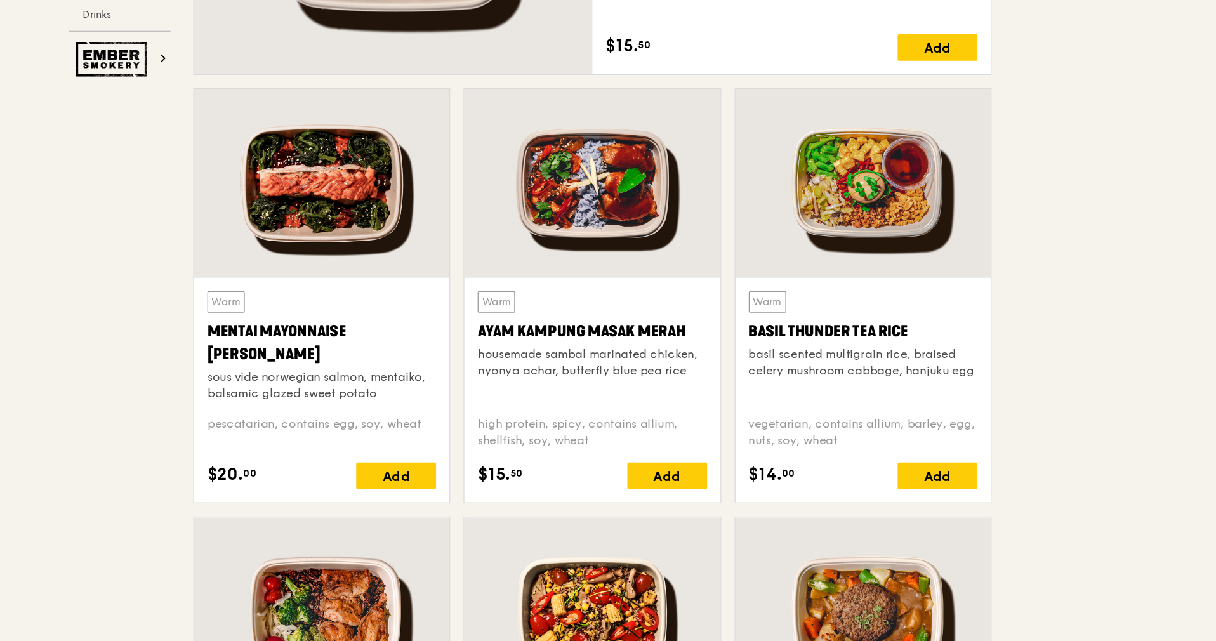
scroll to position [1031, 0]
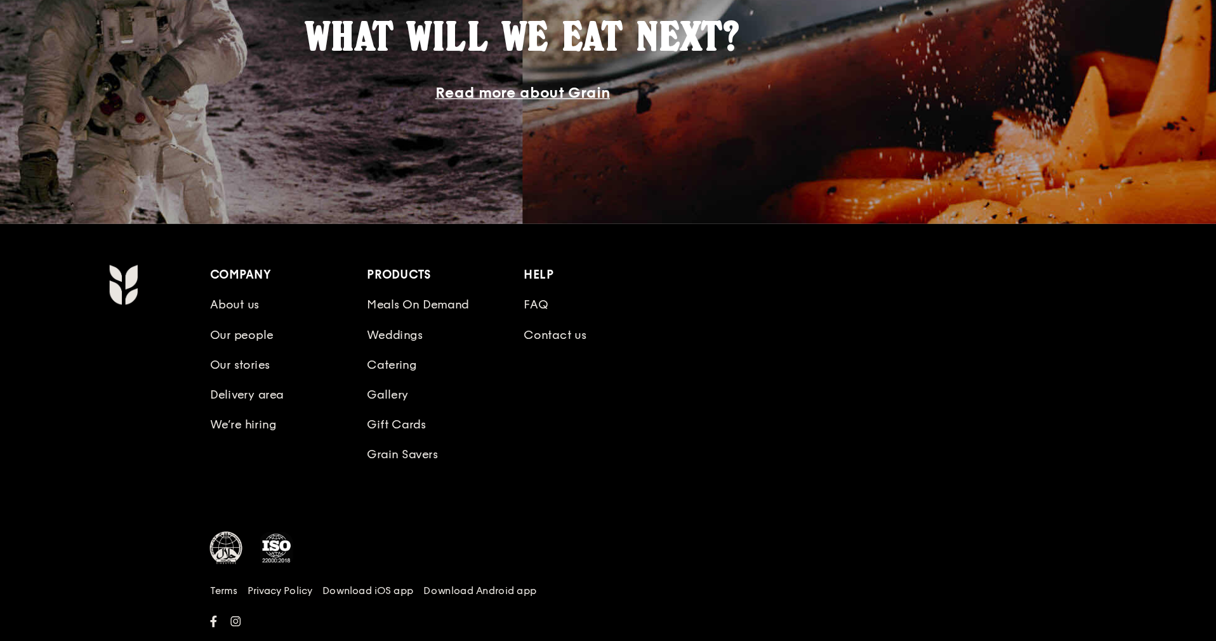
scroll to position [476, 0]
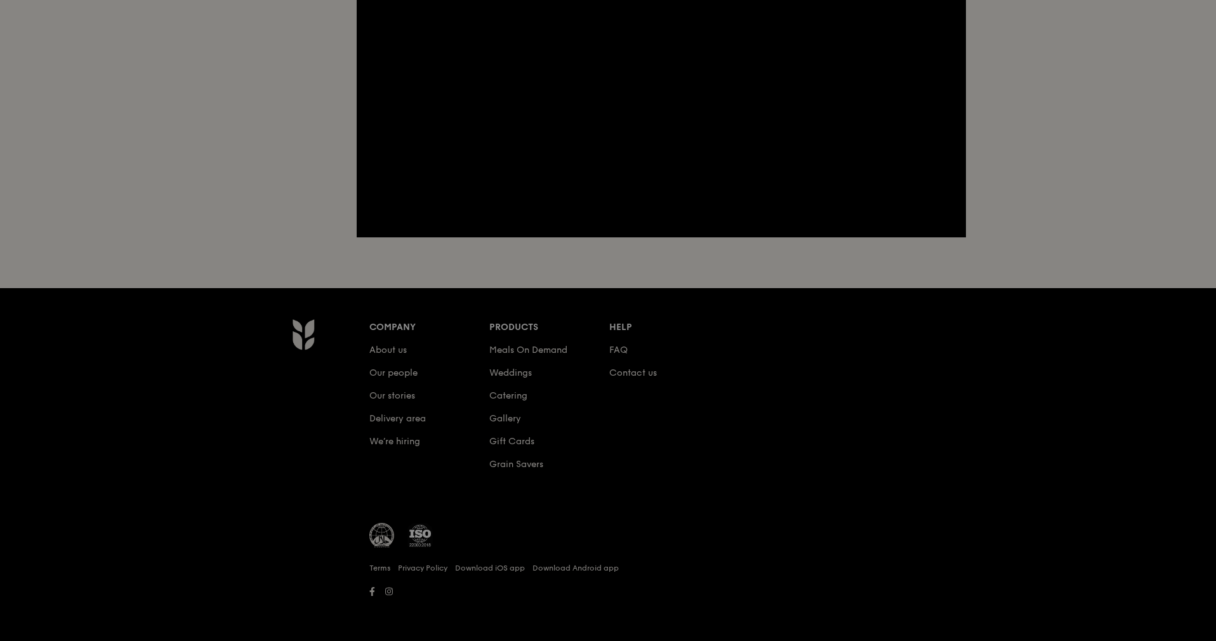
scroll to position [121, 0]
